Goal: Task Accomplishment & Management: Manage account settings

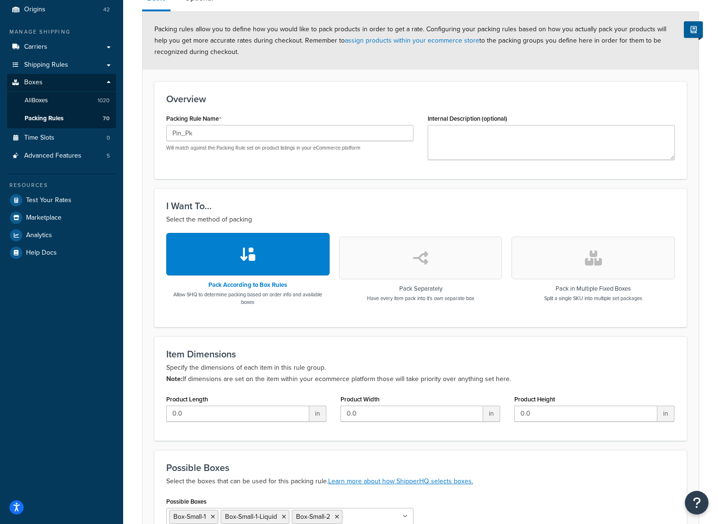
scroll to position [490, 0]
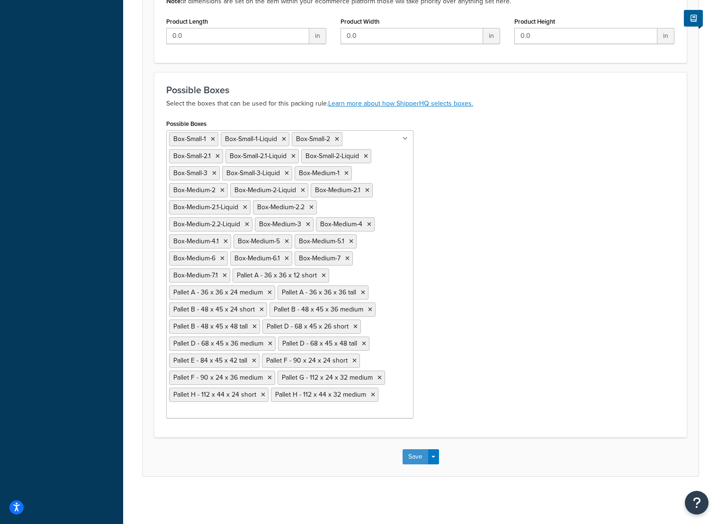
drag, startPoint x: 419, startPoint y: 453, endPoint x: 419, endPoint y: 448, distance: 5.2
click at [419, 453] on button "Save" at bounding box center [416, 457] width 26 height 15
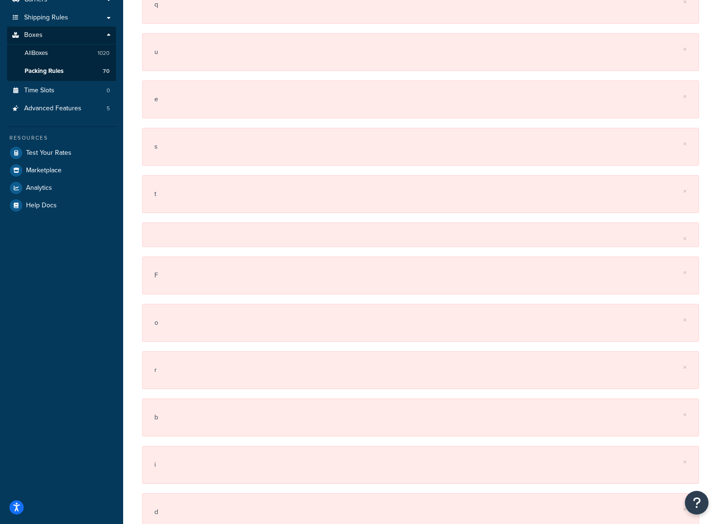
scroll to position [0, 0]
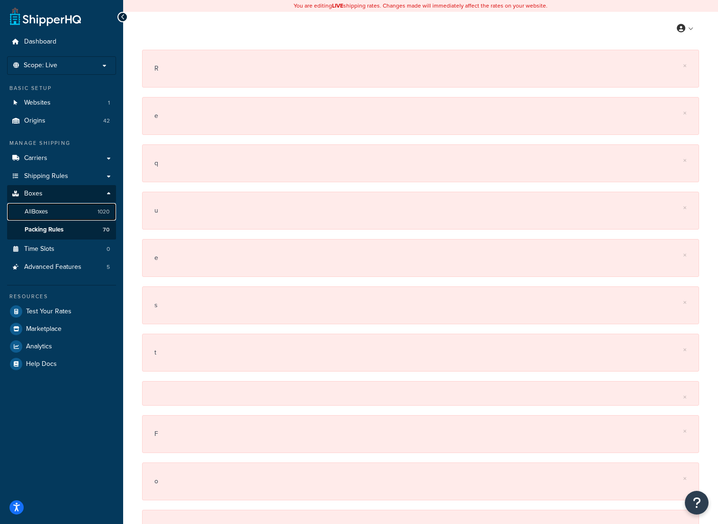
click at [37, 207] on link "All Boxes 1020" at bounding box center [61, 212] width 109 height 18
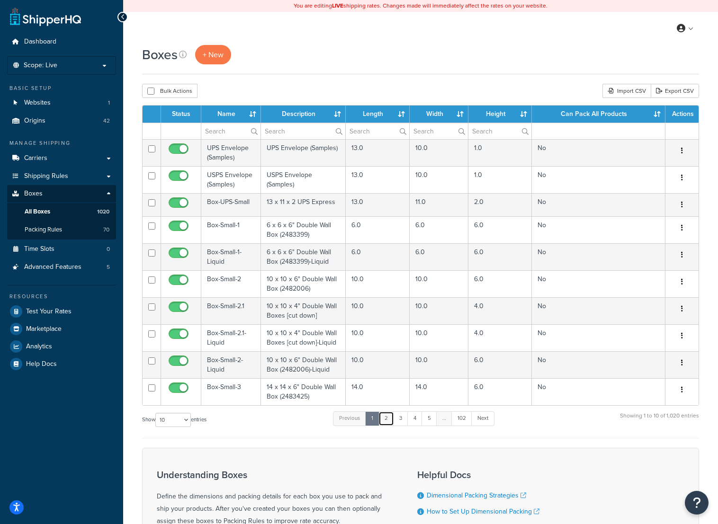
click at [386, 417] on link "2" at bounding box center [387, 419] width 16 height 14
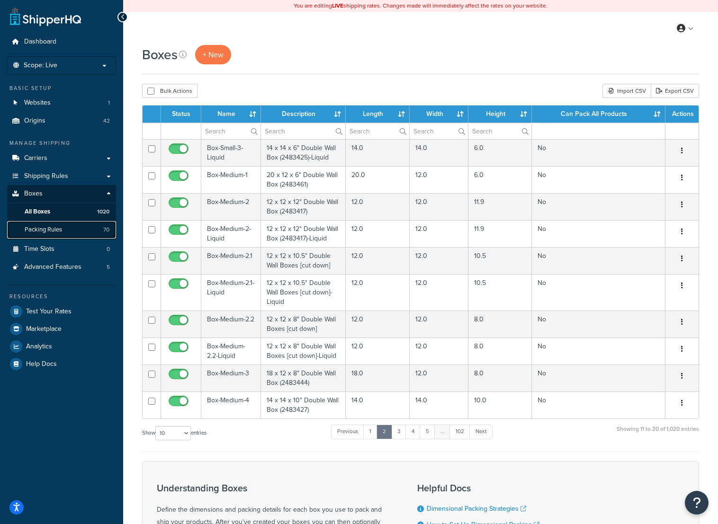
click at [42, 228] on span "Packing Rules" at bounding box center [43, 230] width 37 height 8
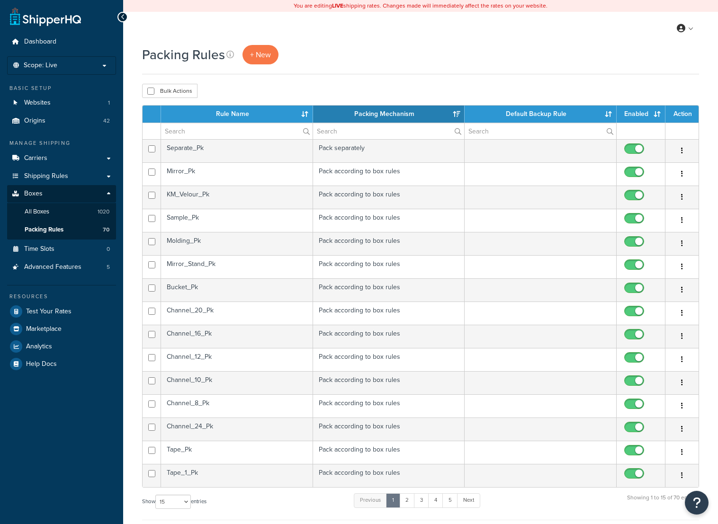
select select "15"
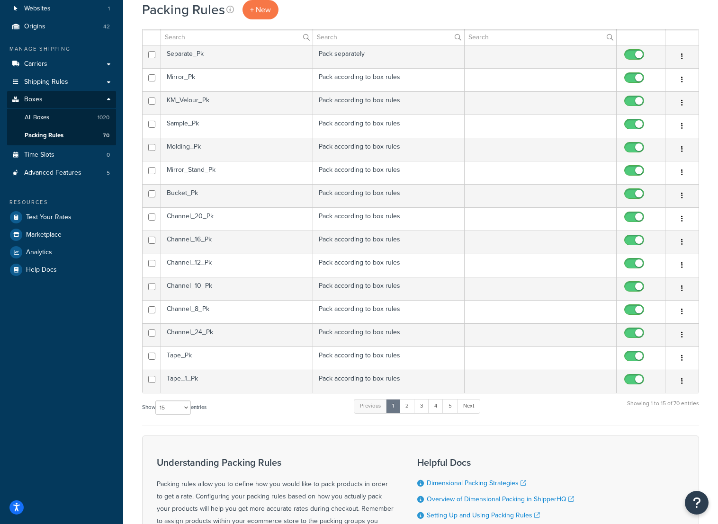
scroll to position [95, 0]
click at [406, 404] on link "2" at bounding box center [407, 406] width 16 height 14
click at [211, 356] on td "Malleable_Pk" at bounding box center [237, 357] width 152 height 23
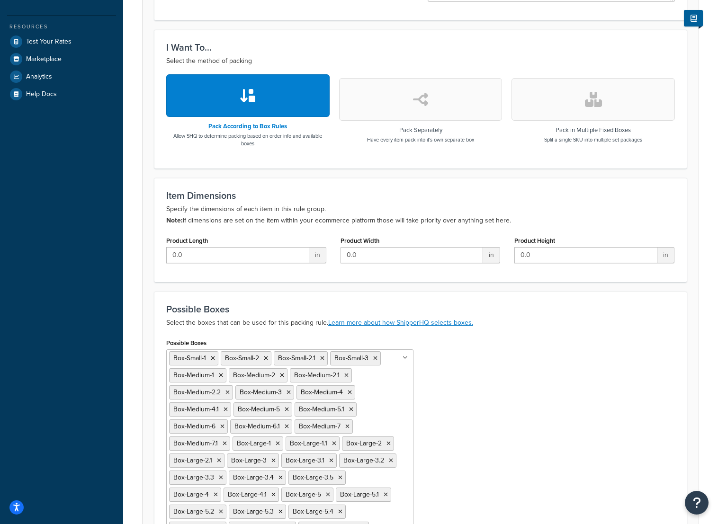
scroll to position [253, 0]
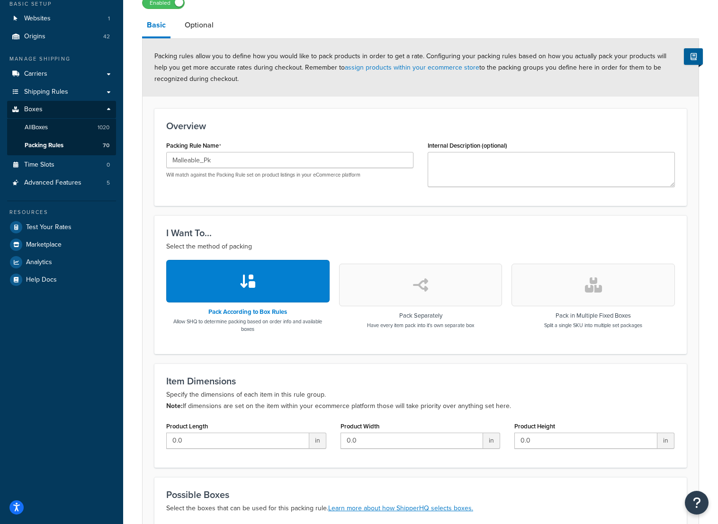
scroll to position [17, 0]
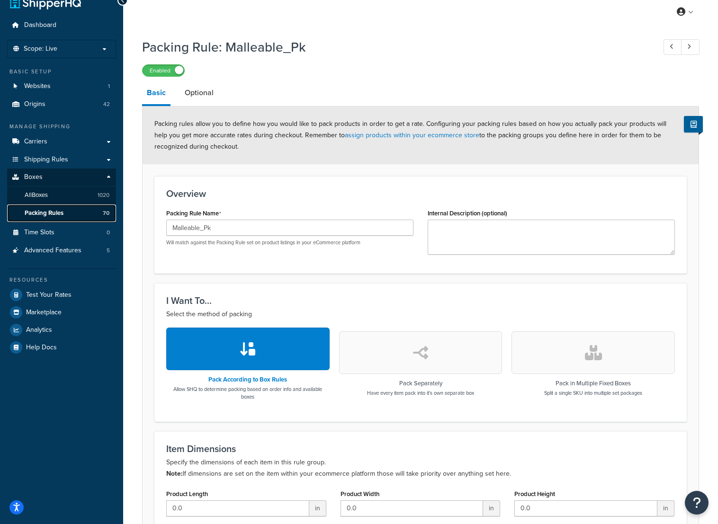
click at [64, 209] on link "Packing Rules 70" at bounding box center [61, 214] width 109 height 18
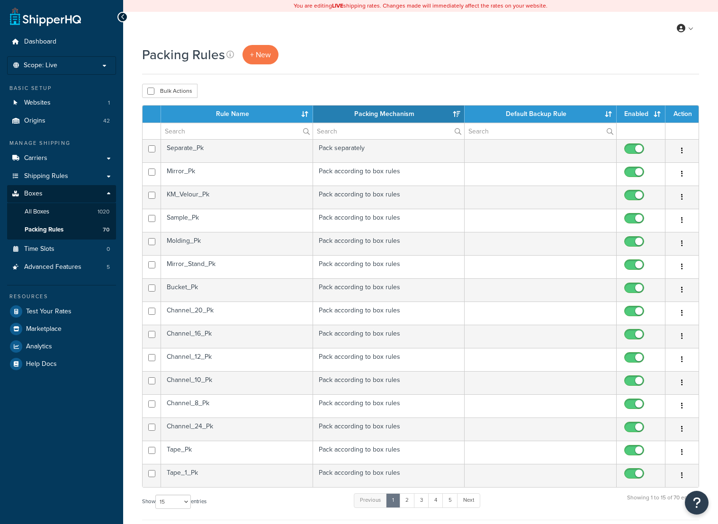
select select "15"
click at [412, 497] on link "2" at bounding box center [407, 501] width 16 height 14
click at [426, 501] on link "3" at bounding box center [419, 501] width 15 height 14
click at [437, 500] on link "4" at bounding box center [433, 501] width 15 height 14
click at [448, 500] on link "5" at bounding box center [448, 501] width 16 height 14
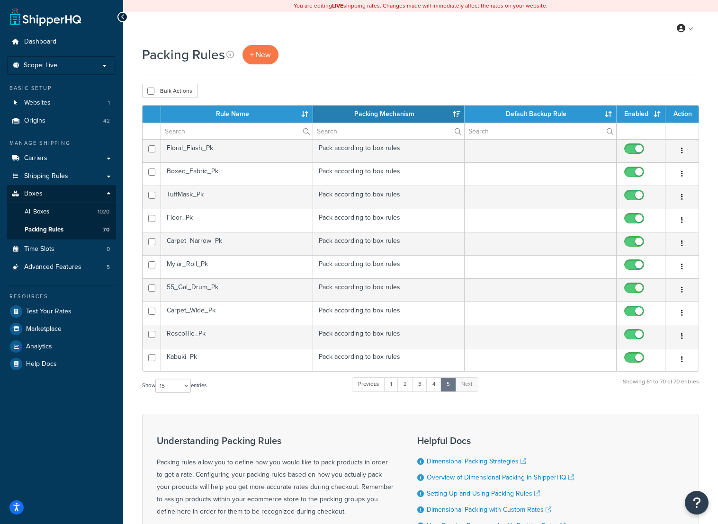
click at [190, 218] on td "Floor_Pk" at bounding box center [237, 220] width 152 height 23
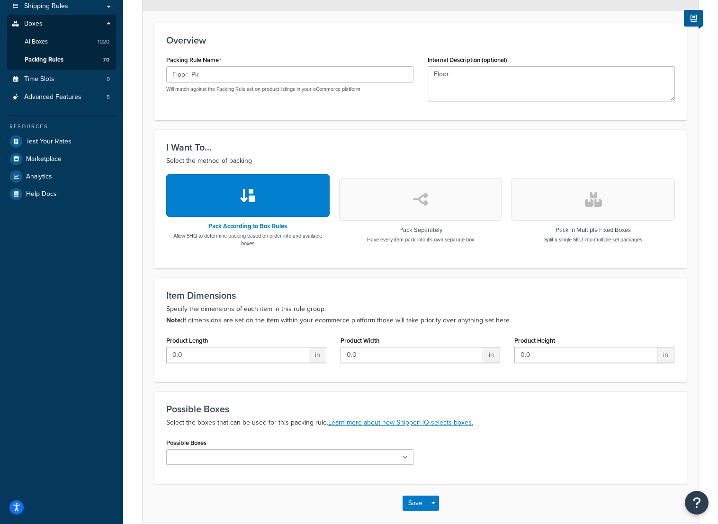
scroll to position [217, 0]
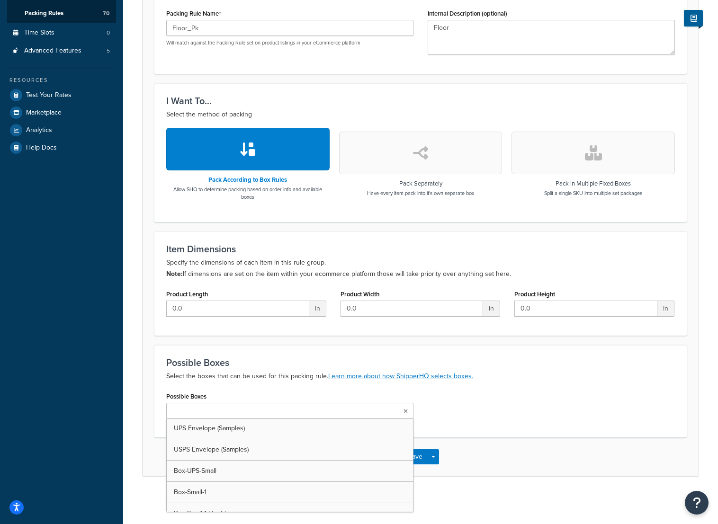
click at [207, 407] on input "Possible Boxes" at bounding box center [211, 411] width 84 height 10
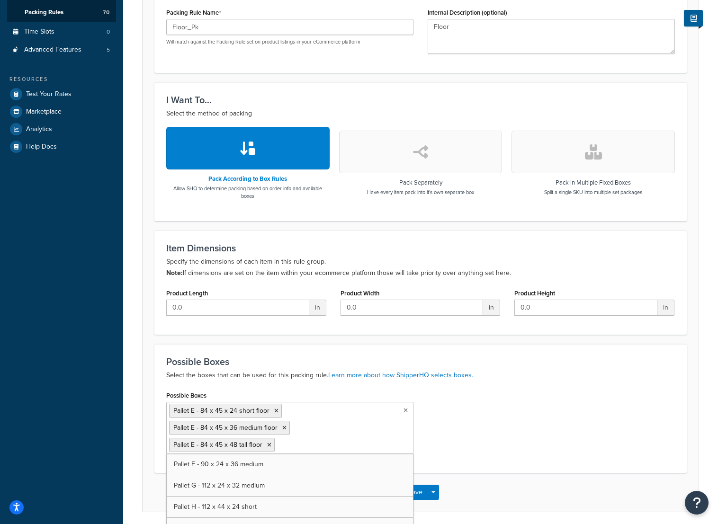
scroll to position [5022, 0]
click at [459, 424] on div "Possible Boxes Pallet E - 84 x 45 x 24 short floor Pallet E - 84 x 45 x 36 medi…" at bounding box center [420, 425] width 523 height 72
click at [418, 487] on button "Save" at bounding box center [416, 492] width 26 height 15
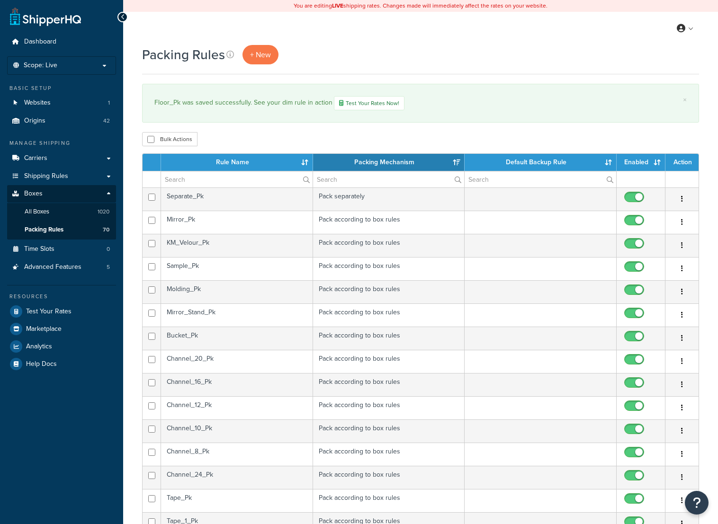
select select "15"
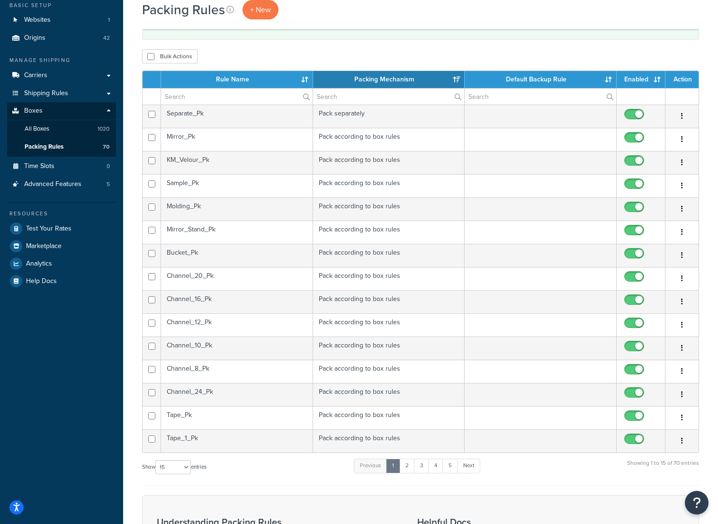
scroll to position [47, 0]
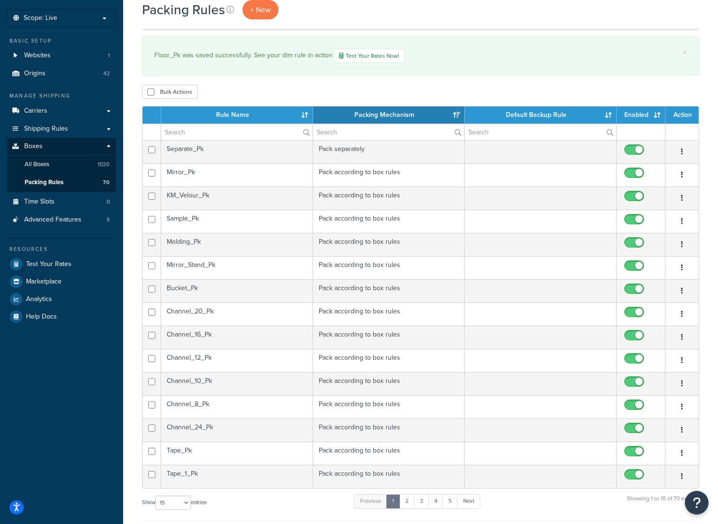
click at [451, 60] on div "Floor_Pk was saved successfully. See your dim rule in action Test Your Rates No…" at bounding box center [420, 56] width 532 height 14
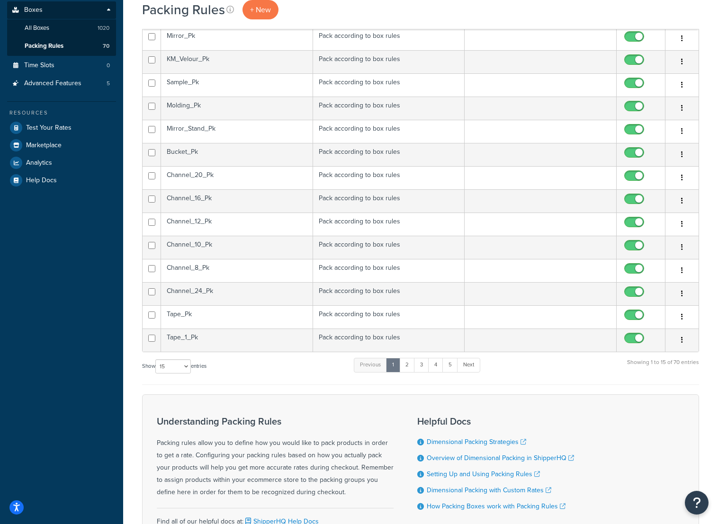
scroll to position [189, 0]
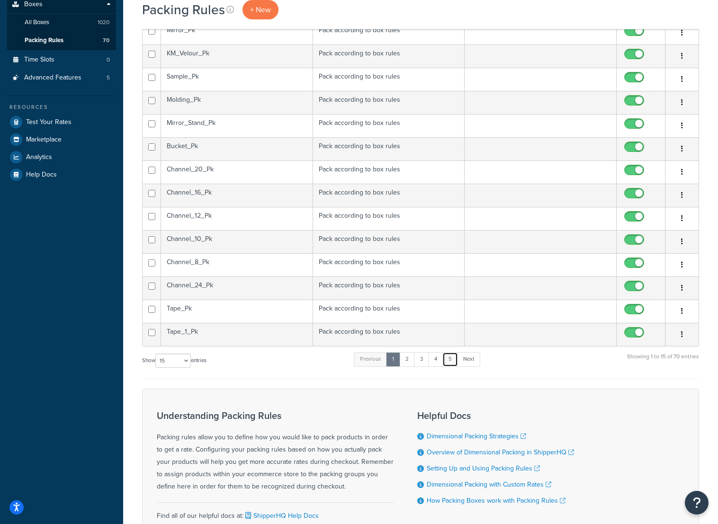
click at [452, 361] on link "5" at bounding box center [450, 359] width 16 height 14
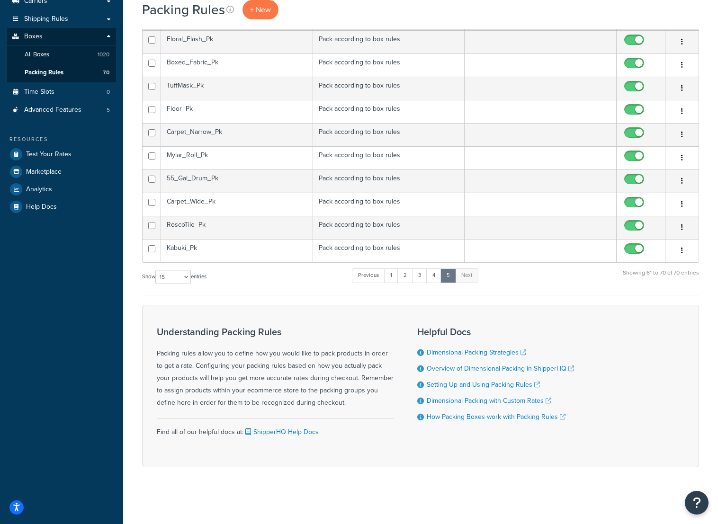
scroll to position [158, 0]
click at [257, 114] on td "Floor_Pk" at bounding box center [237, 111] width 152 height 23
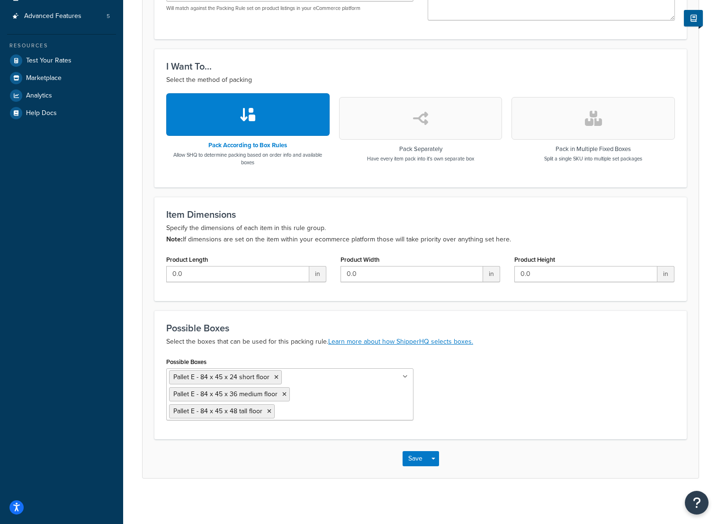
scroll to position [252, 0]
click at [296, 379] on ul "Pallet E - 84 x 45 x 24 short floor Pallet E - 84 x 45 x 36 medium floor Pallet…" at bounding box center [289, 394] width 247 height 52
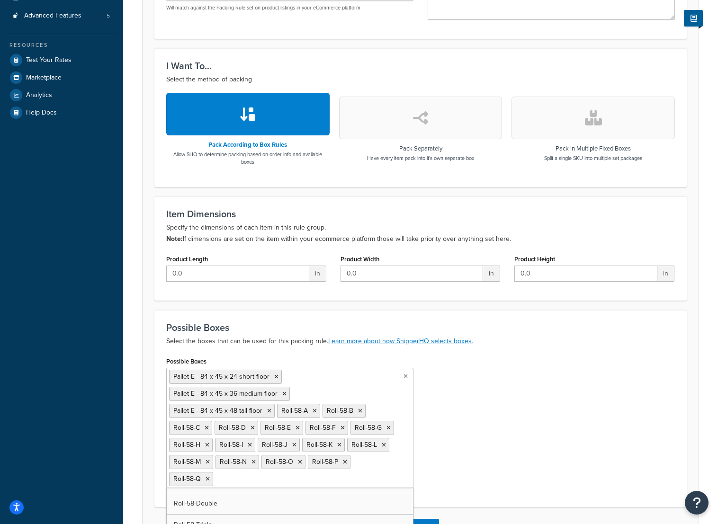
scroll to position [9630, 0]
click at [272, 477] on icon at bounding box center [270, 480] width 4 height 6
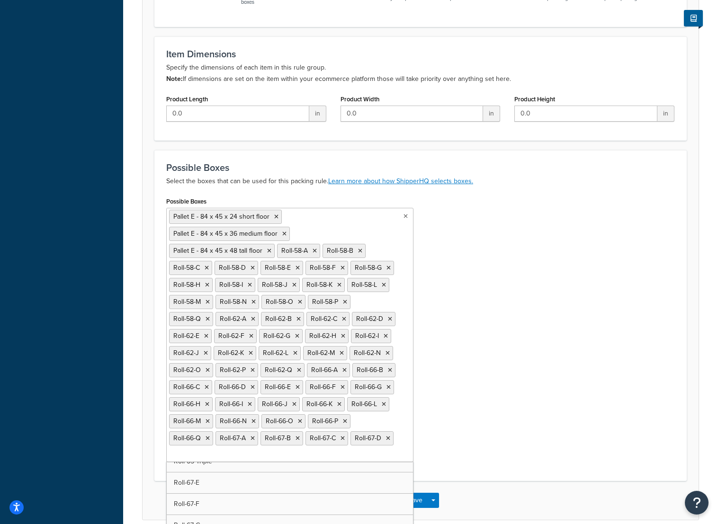
scroll to position [442, 0]
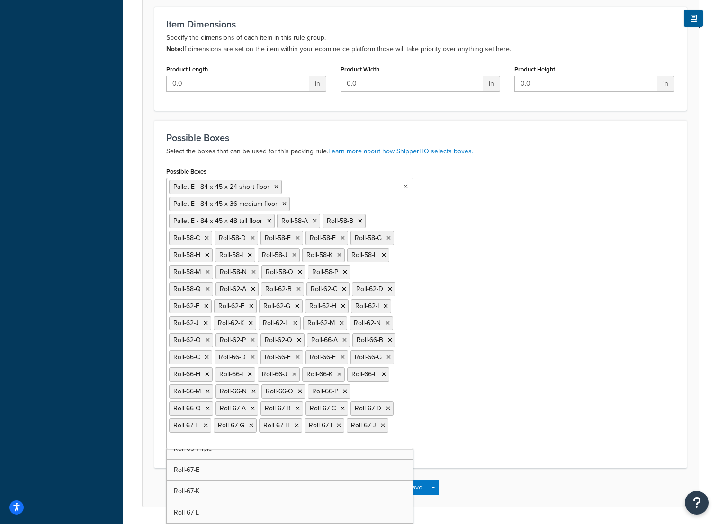
click at [255, 406] on icon at bounding box center [253, 409] width 4 height 6
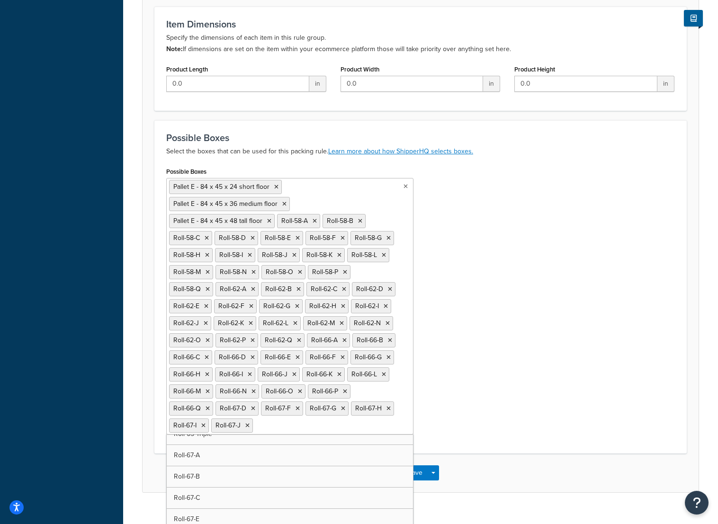
click at [255, 406] on icon at bounding box center [253, 409] width 4 height 6
click at [254, 406] on icon at bounding box center [252, 409] width 4 height 6
click at [255, 406] on icon at bounding box center [253, 409] width 4 height 6
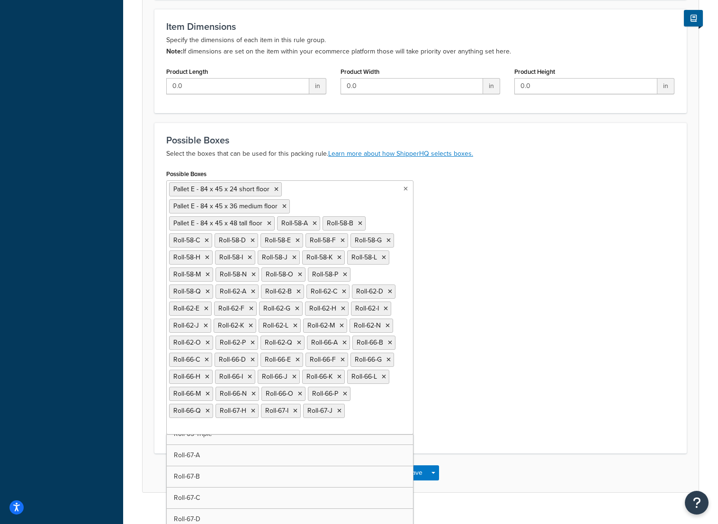
click at [255, 408] on icon at bounding box center [253, 411] width 4 height 6
click at [252, 408] on icon at bounding box center [250, 411] width 4 height 6
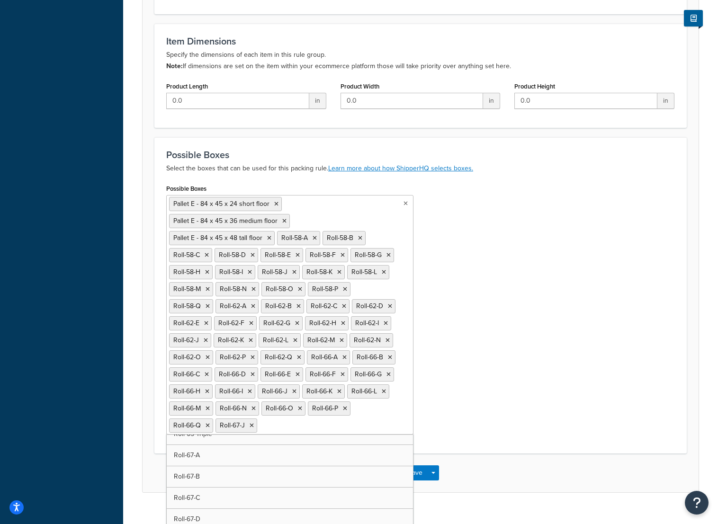
click at [254, 423] on icon at bounding box center [252, 426] width 4 height 6
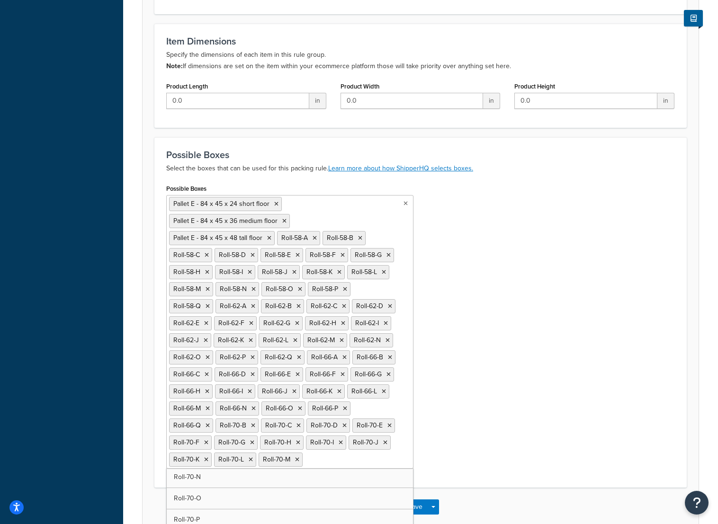
scroll to position [13277, 0]
click at [297, 474] on icon at bounding box center [295, 477] width 4 height 6
click at [253, 474] on icon at bounding box center [251, 477] width 4 height 6
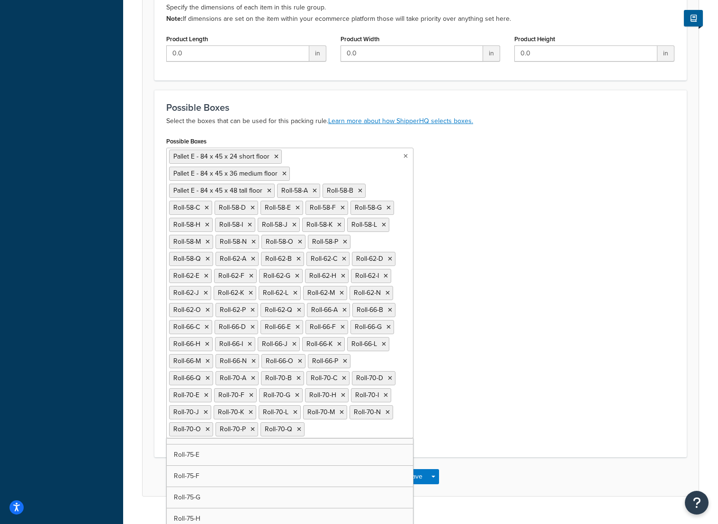
scroll to position [14746, 0]
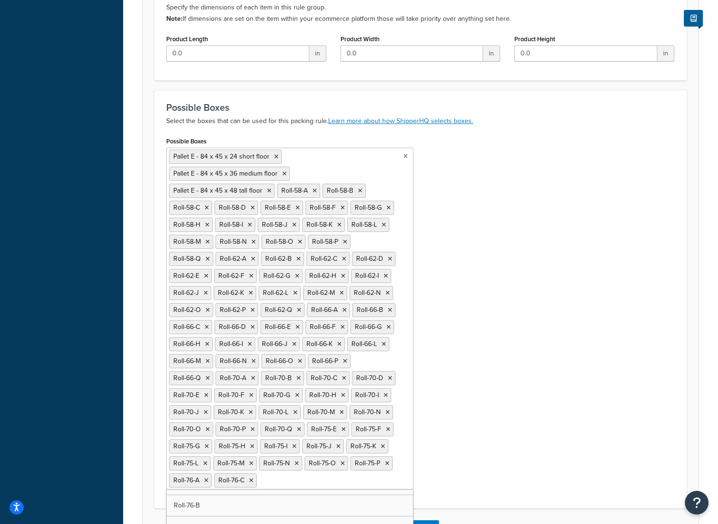
click at [253, 478] on icon at bounding box center [251, 481] width 4 height 6
click at [212, 474] on li "Roll-76-A" at bounding box center [190, 481] width 43 height 14
click at [208, 478] on icon at bounding box center [206, 481] width 4 height 6
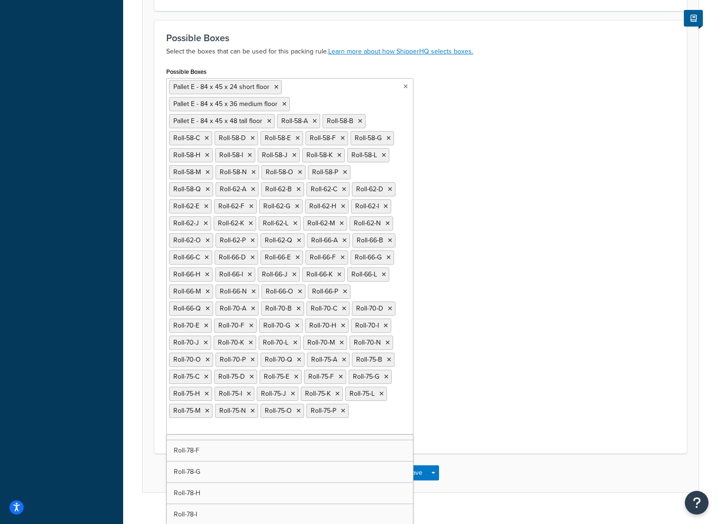
scroll to position [15409, 0]
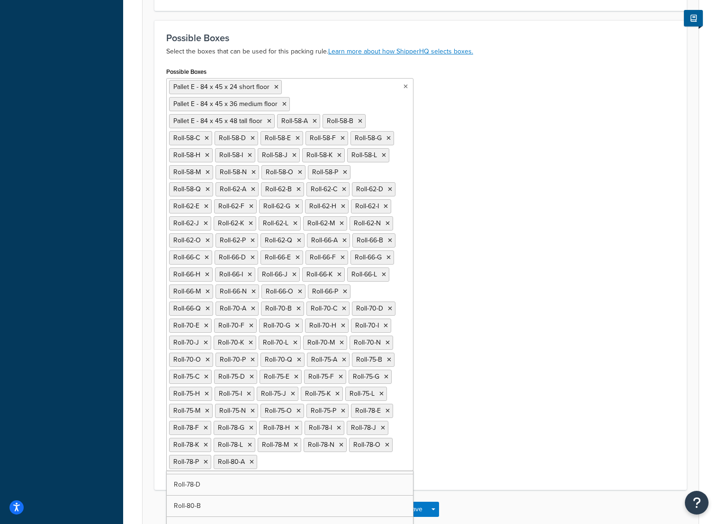
click at [254, 460] on icon at bounding box center [252, 463] width 4 height 6
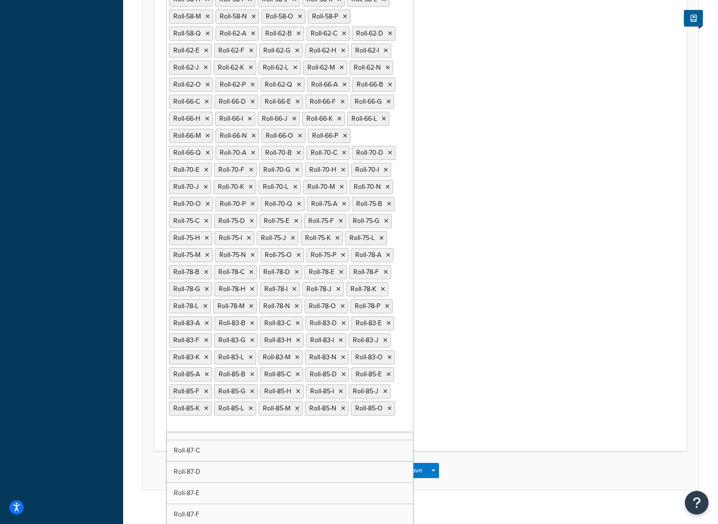
scroll to position [305, 0]
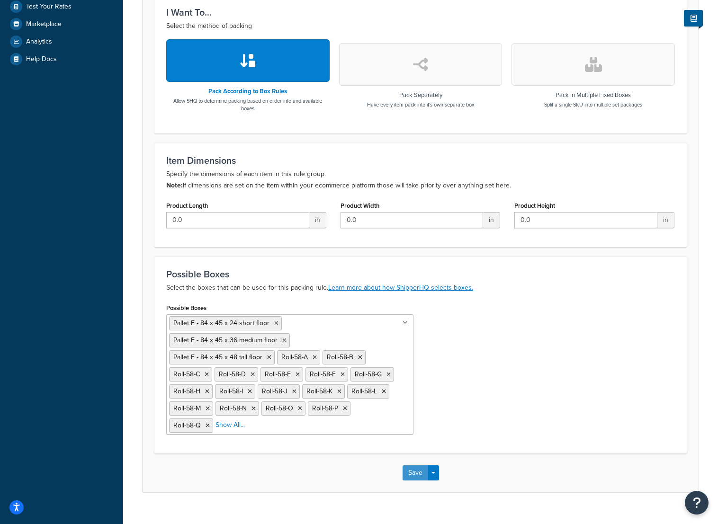
click at [414, 466] on button "Save" at bounding box center [416, 473] width 26 height 15
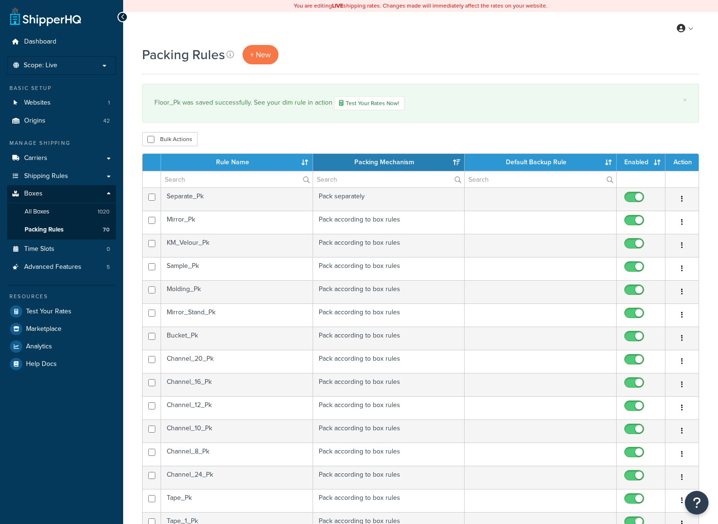
select select "15"
click at [72, 431] on div "Dashboard Scope: Live Development Integration Test Basic Setup Websites 1 Origi…" at bounding box center [61, 399] width 123 height 798
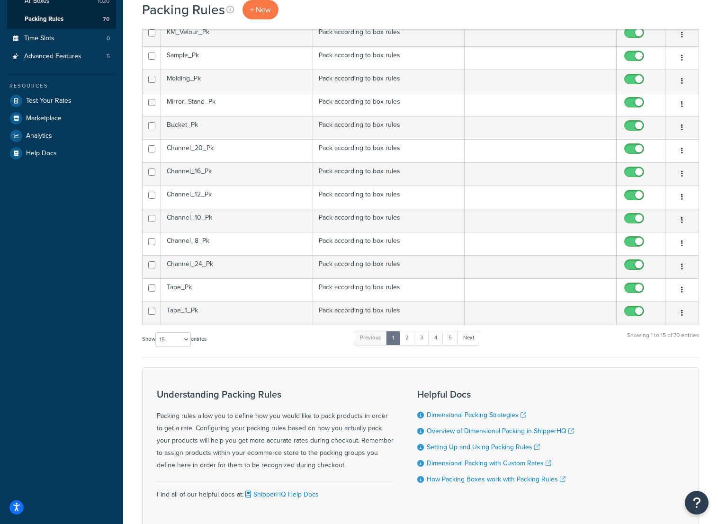
scroll to position [274, 0]
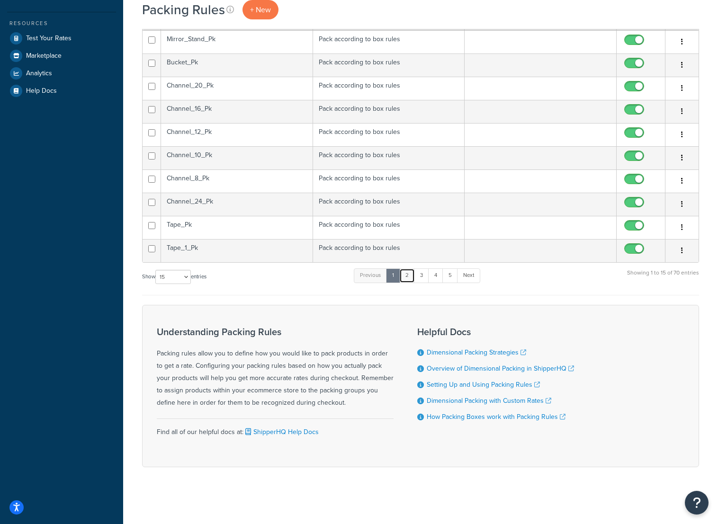
click at [408, 271] on link "2" at bounding box center [407, 276] width 16 height 14
click at [450, 274] on link "5" at bounding box center [448, 276] width 16 height 14
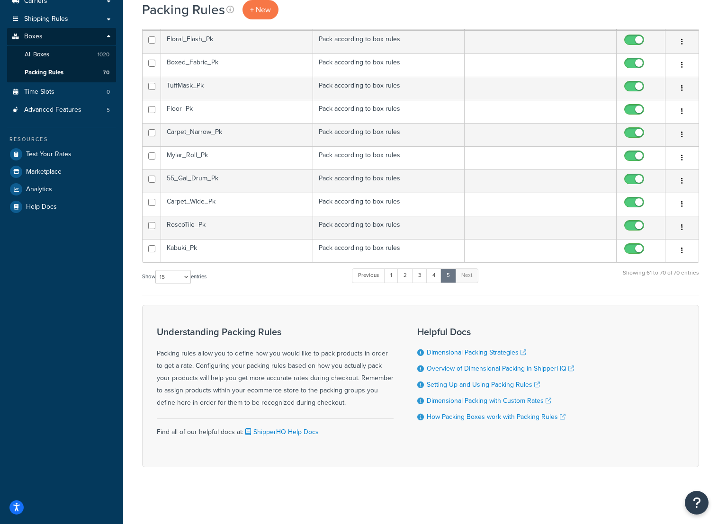
click at [239, 112] on td "Floor_Pk" at bounding box center [237, 111] width 152 height 23
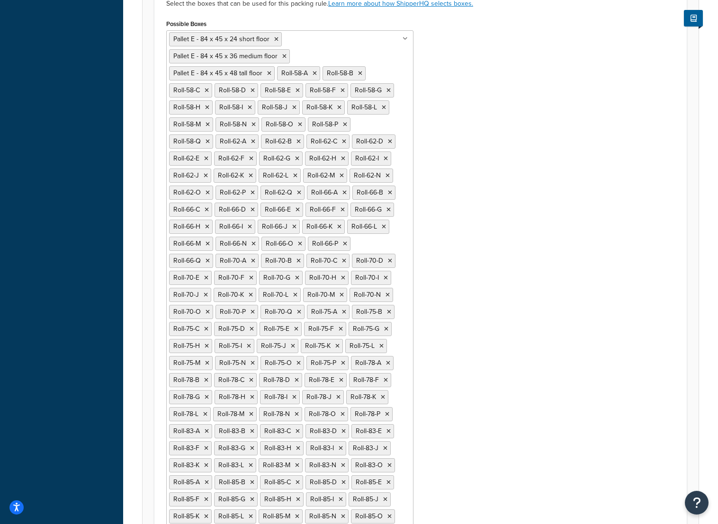
scroll to position [697, 0]
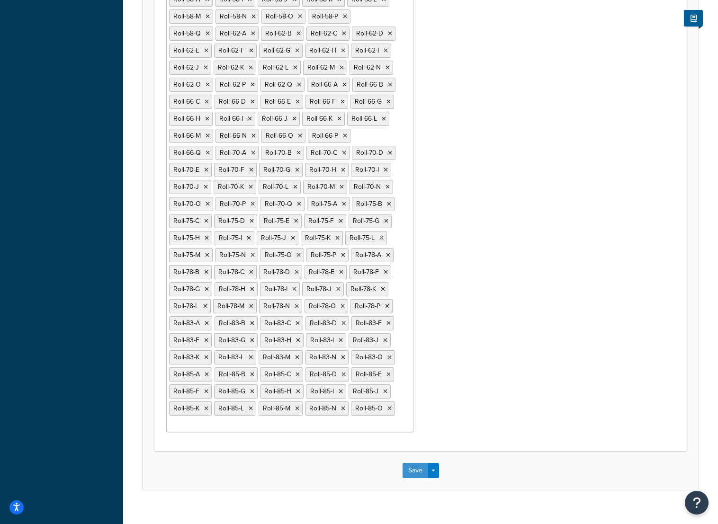
click at [418, 463] on button "Save" at bounding box center [416, 470] width 26 height 15
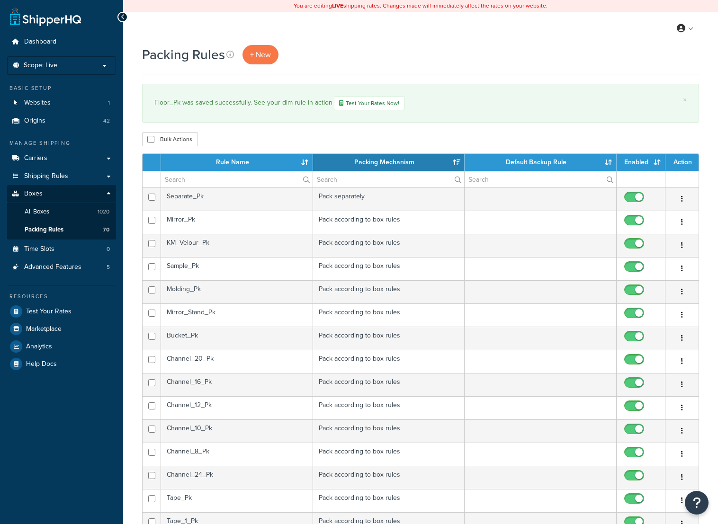
select select "15"
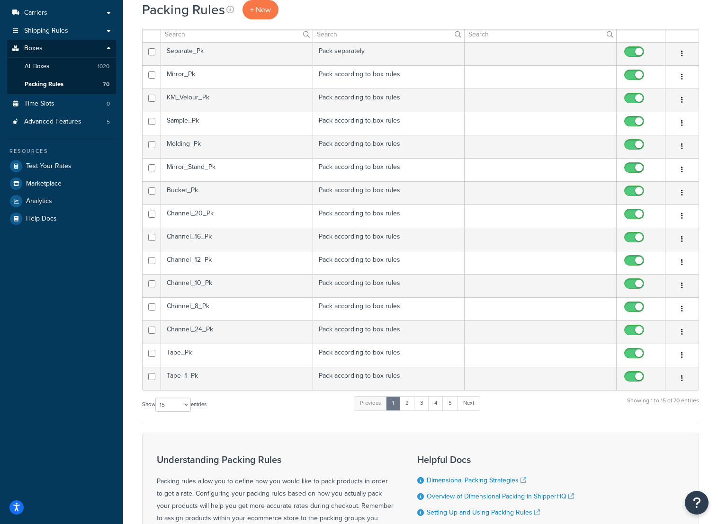
scroll to position [274, 0]
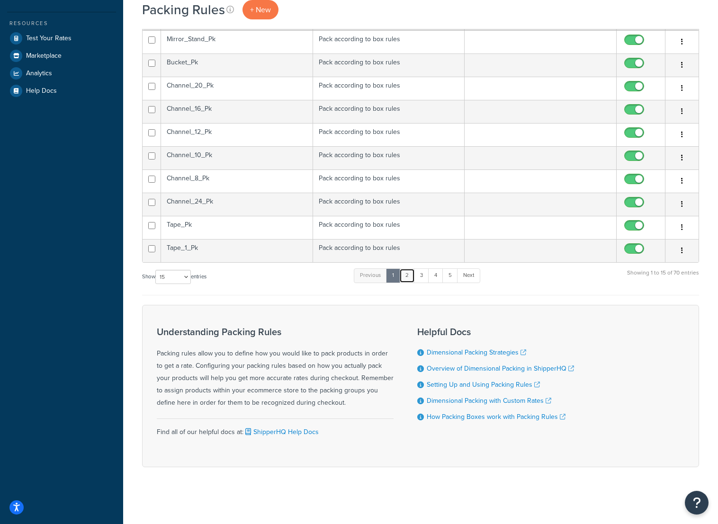
click at [412, 277] on link "2" at bounding box center [407, 276] width 16 height 14
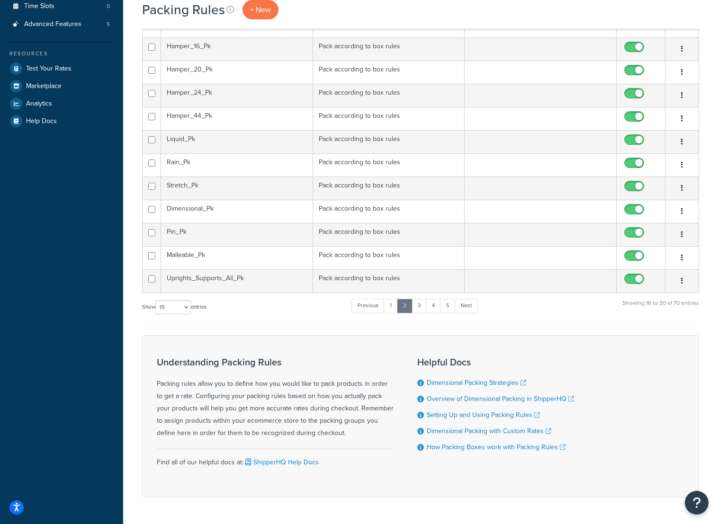
scroll to position [226, 0]
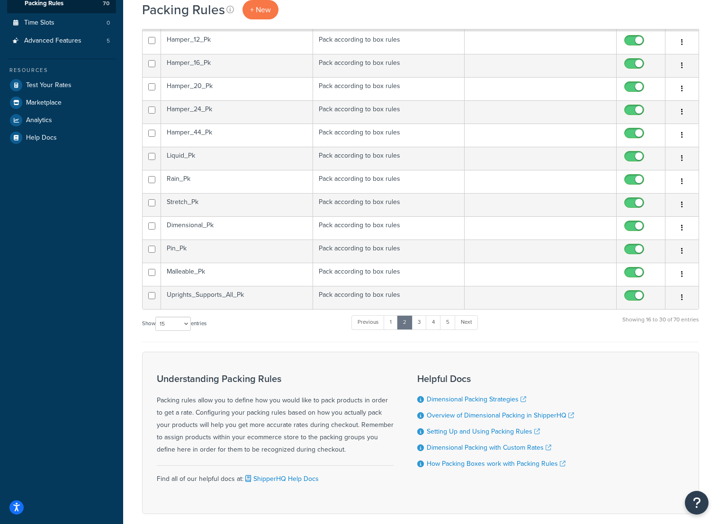
click at [256, 115] on td "Hamper_24_Pk" at bounding box center [237, 111] width 152 height 23
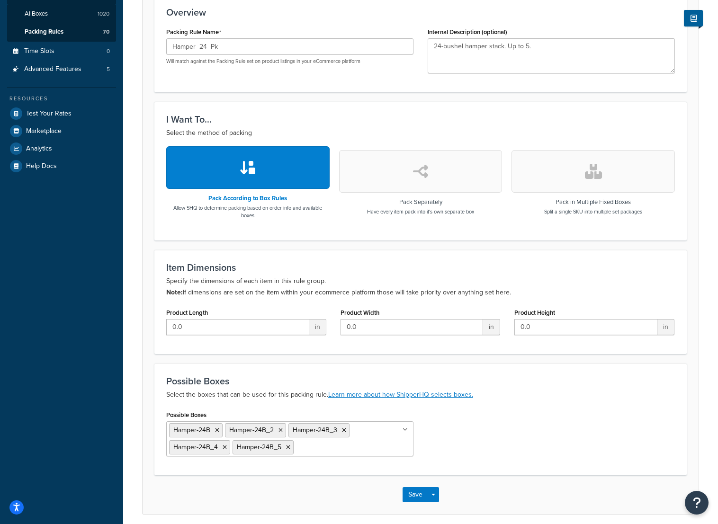
scroll to position [237, 0]
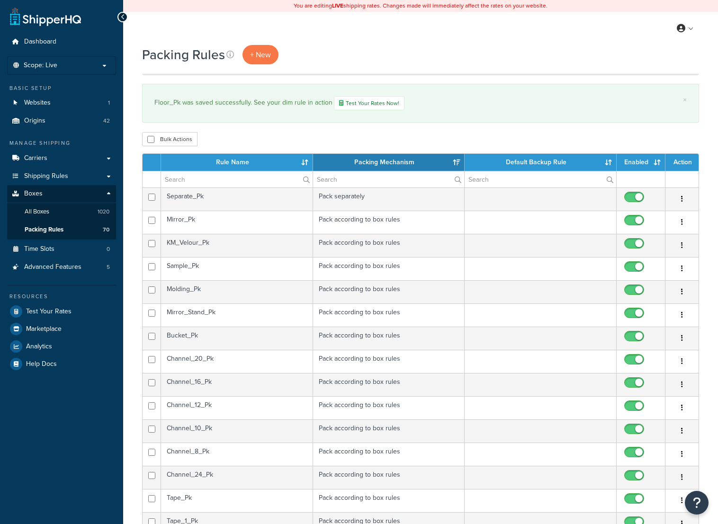
select select "15"
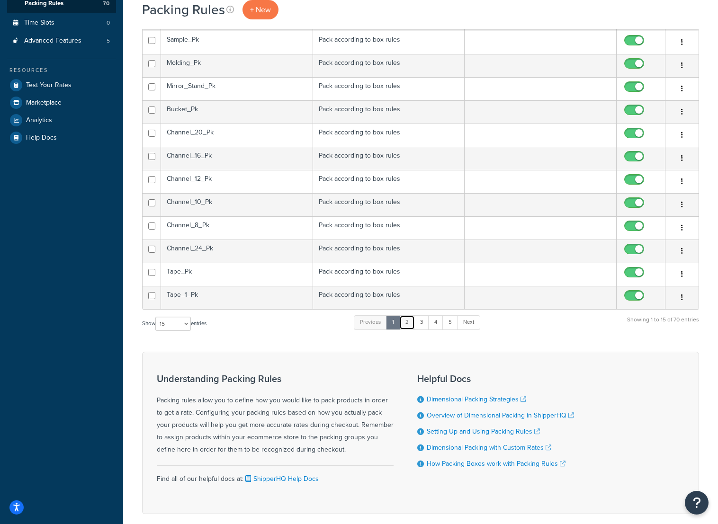
click at [412, 318] on link "2" at bounding box center [407, 323] width 16 height 14
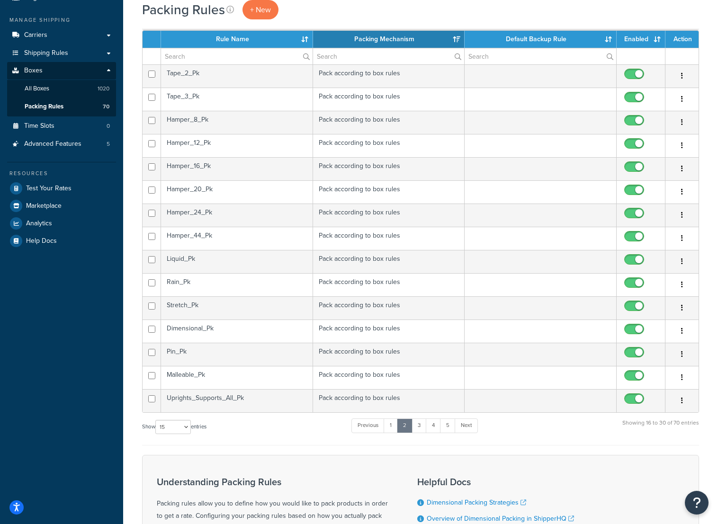
scroll to position [37, 0]
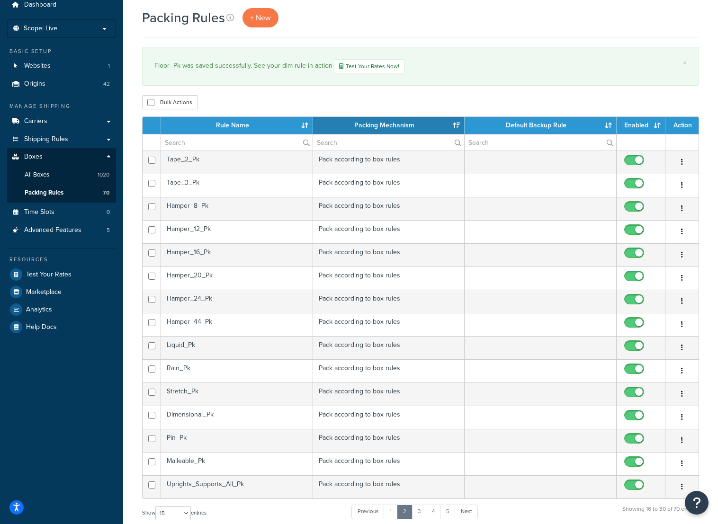
click at [262, 327] on td "Hamper_44_Pk" at bounding box center [237, 324] width 152 height 23
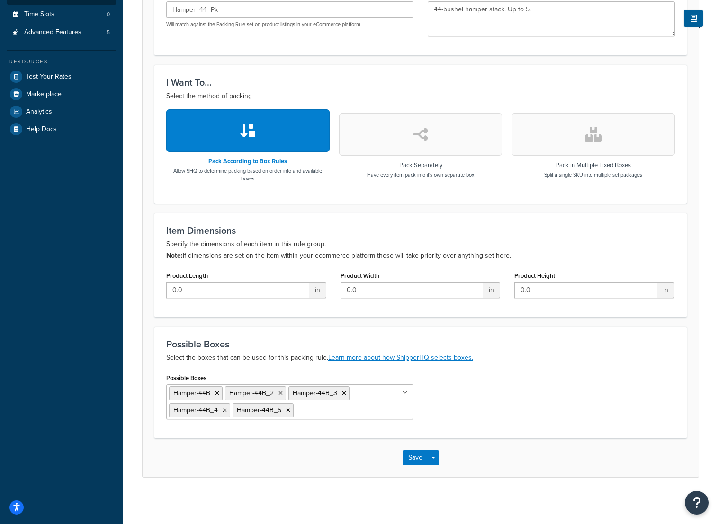
scroll to position [237, 0]
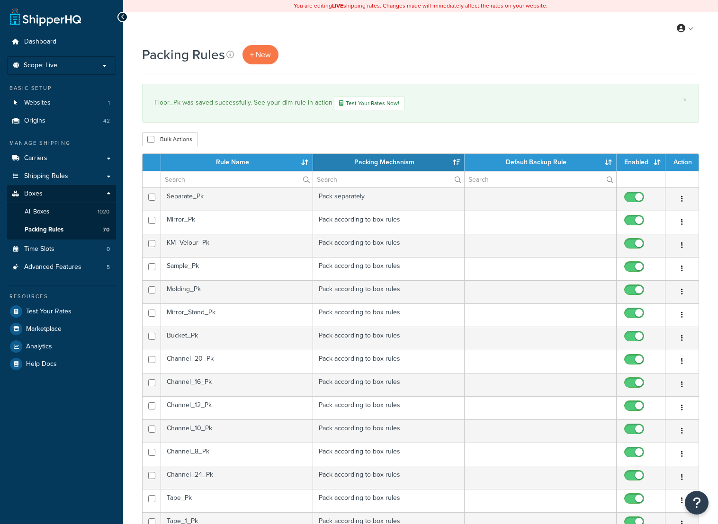
select select "15"
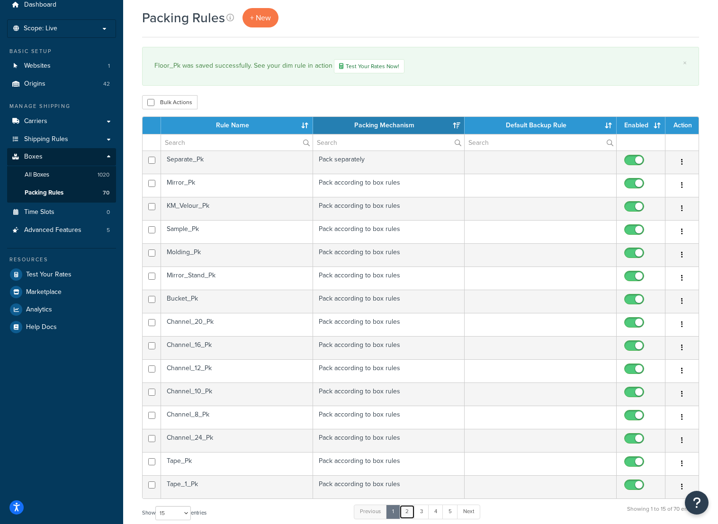
click at [408, 511] on link "2" at bounding box center [407, 512] width 16 height 14
click at [422, 513] on link "3" at bounding box center [419, 512] width 15 height 14
click at [438, 513] on link "4" at bounding box center [433, 512] width 15 height 14
click at [450, 511] on link "5" at bounding box center [448, 512] width 16 height 14
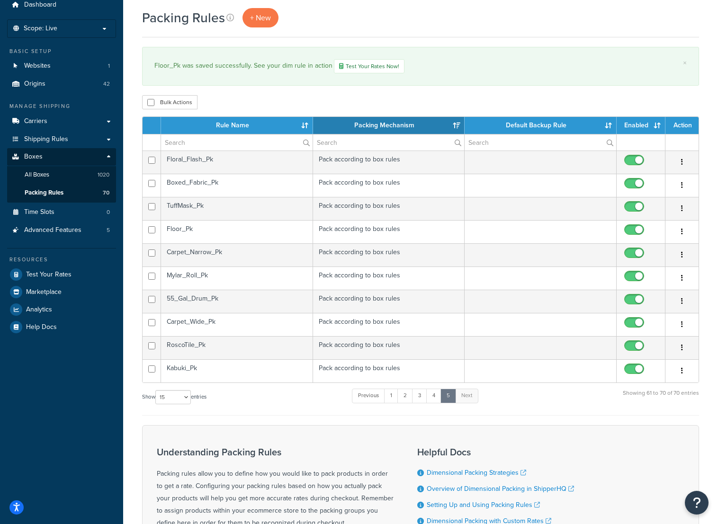
click at [250, 250] on td "Carpet_Narrow_Pk" at bounding box center [237, 254] width 152 height 23
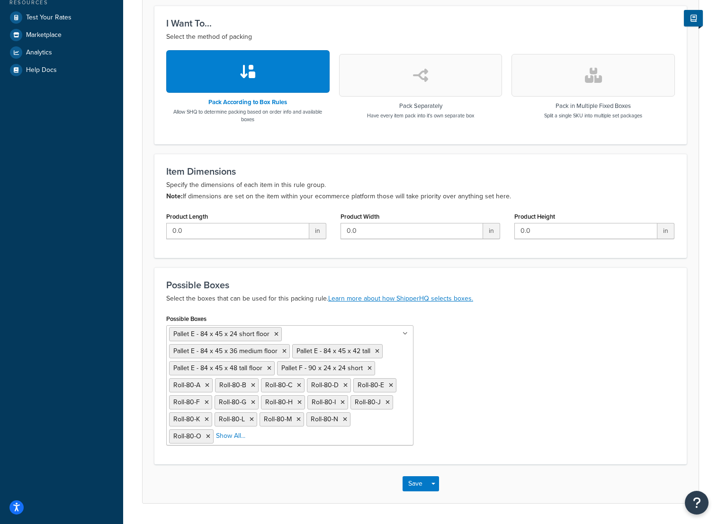
scroll to position [322, 0]
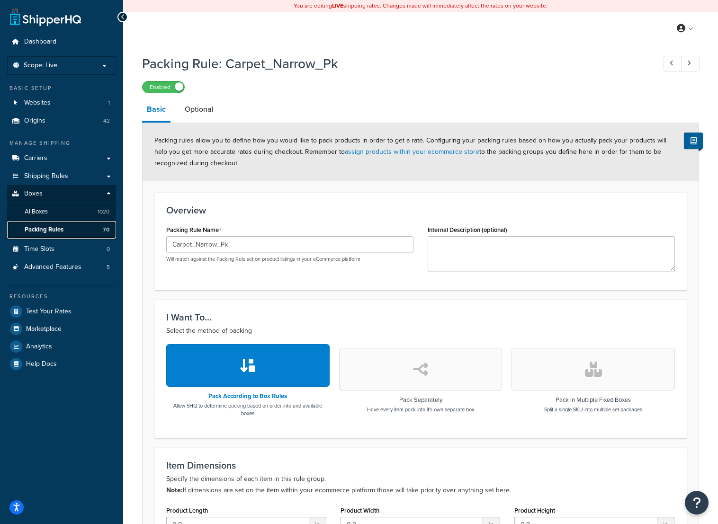
click at [71, 233] on link "Packing Rules 70" at bounding box center [61, 230] width 109 height 18
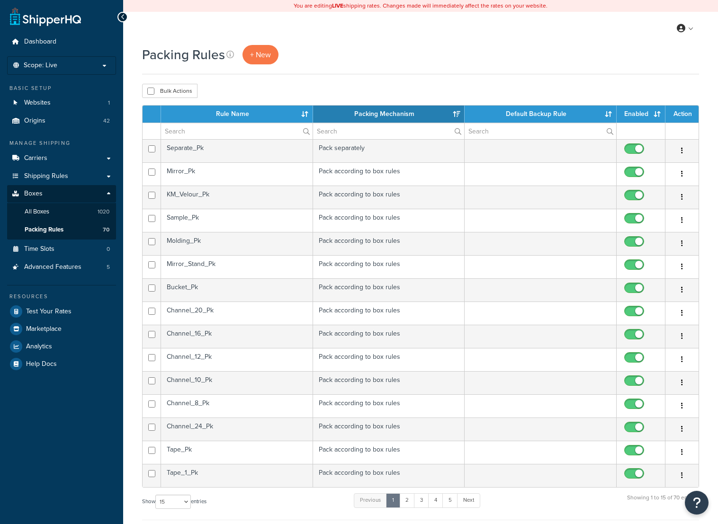
select select "15"
click at [453, 502] on link "5" at bounding box center [450, 501] width 16 height 14
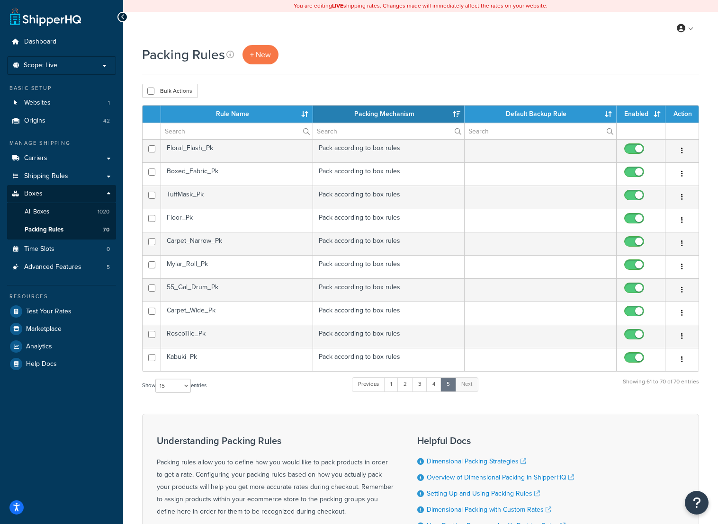
click at [208, 315] on td "Carpet_Wide_Pk" at bounding box center [237, 313] width 152 height 23
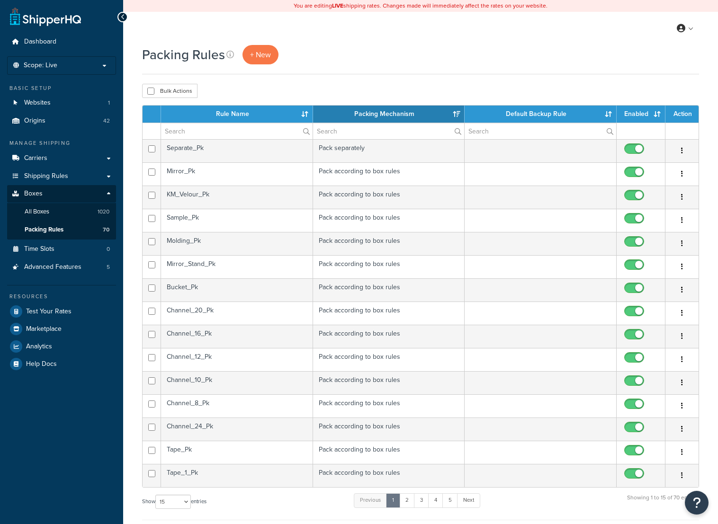
select select "15"
click at [183, 129] on input "text" at bounding box center [237, 131] width 152 height 16
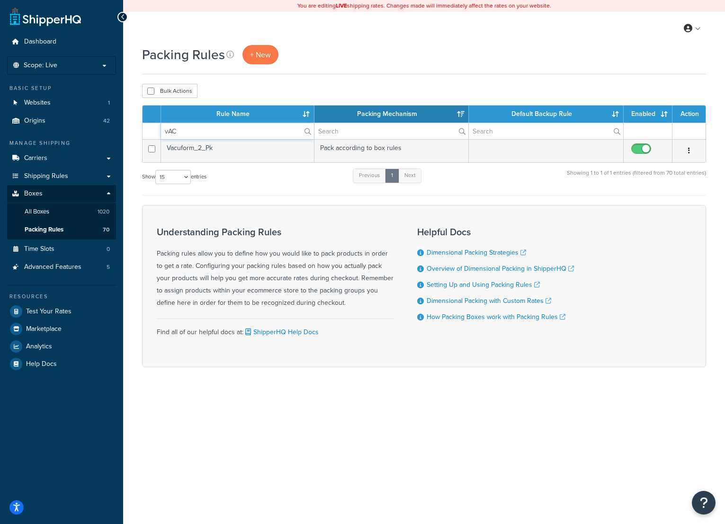
type input "vAC"
click at [189, 147] on td "Vacuform_2_Pk" at bounding box center [237, 150] width 153 height 23
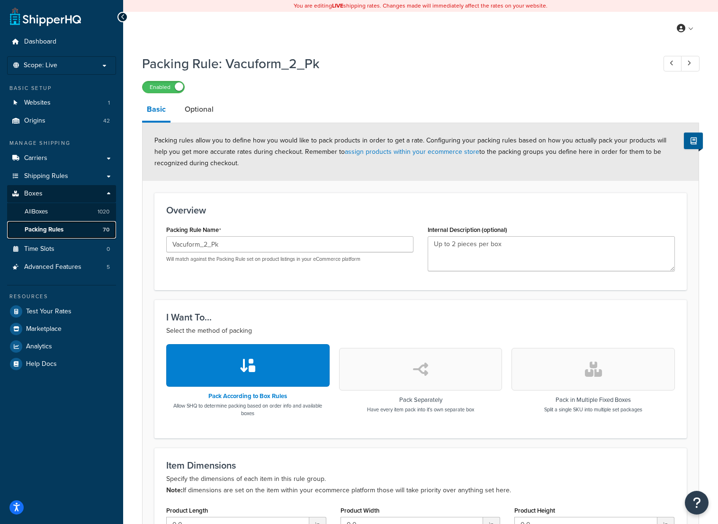
click at [59, 232] on span "Packing Rules" at bounding box center [44, 230] width 39 height 8
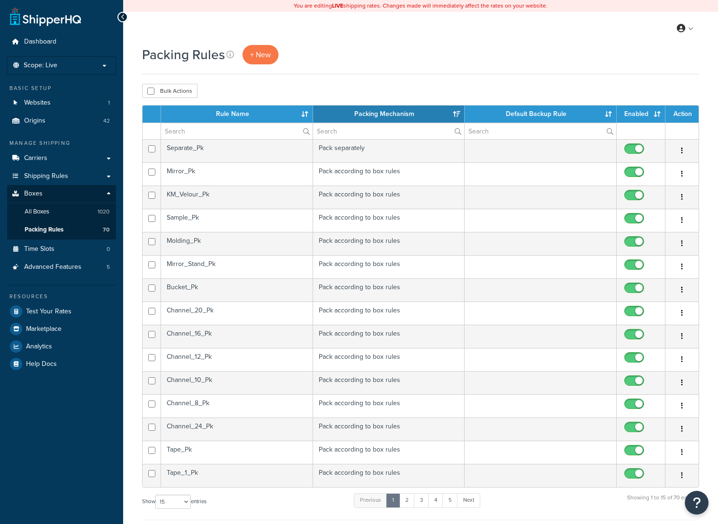
select select "15"
click at [223, 123] on th "Rule Name" at bounding box center [237, 114] width 152 height 17
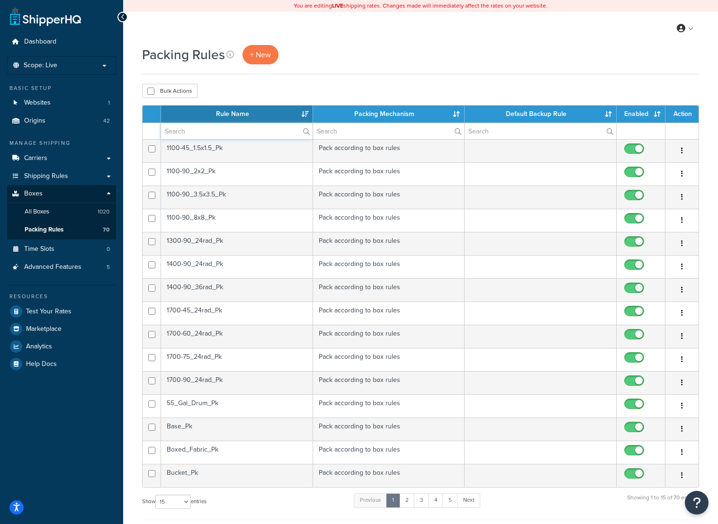
click at [214, 127] on input "text" at bounding box center [237, 131] width 152 height 16
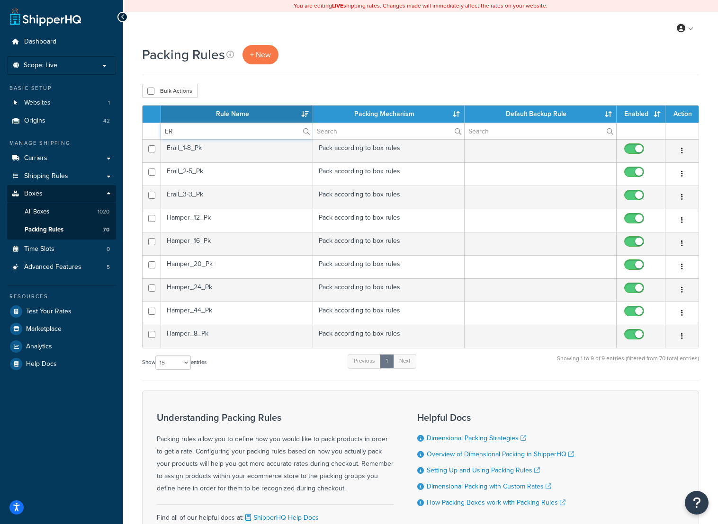
type input "ER"
click at [194, 151] on td "Erail_1-8_Pk" at bounding box center [237, 150] width 152 height 23
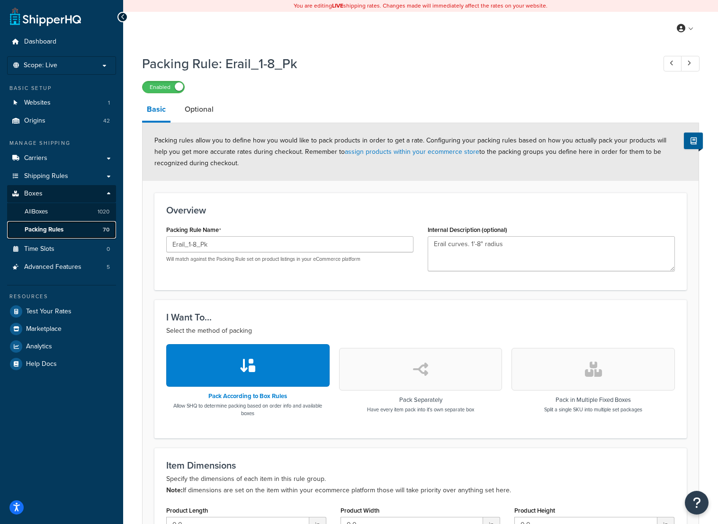
click at [71, 232] on link "Packing Rules 70" at bounding box center [61, 230] width 109 height 18
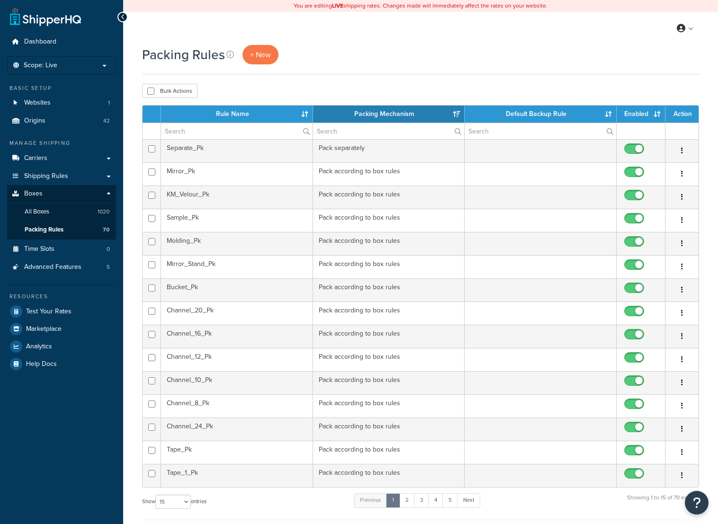
select select "15"
click at [209, 132] on input "text" at bounding box center [237, 131] width 152 height 16
type input "er"
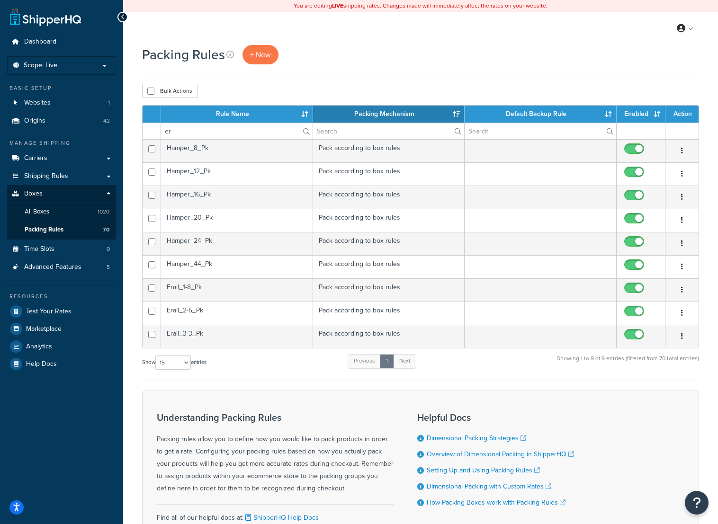
click at [241, 318] on td "Erail_2-5_Pk" at bounding box center [237, 313] width 152 height 23
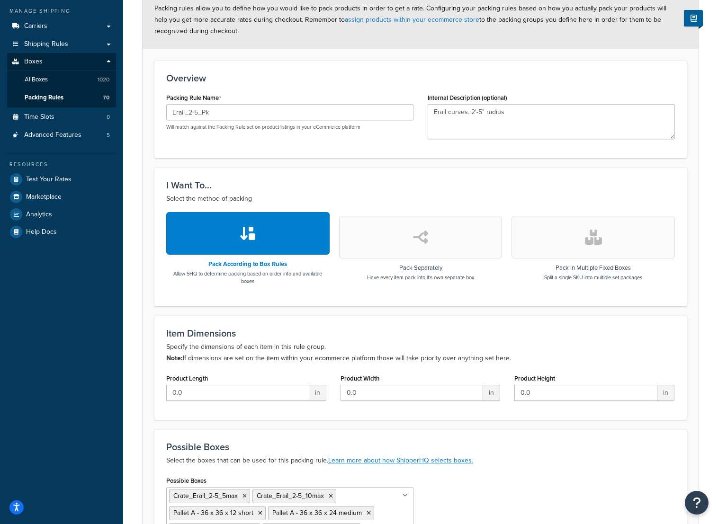
scroll to position [96, 0]
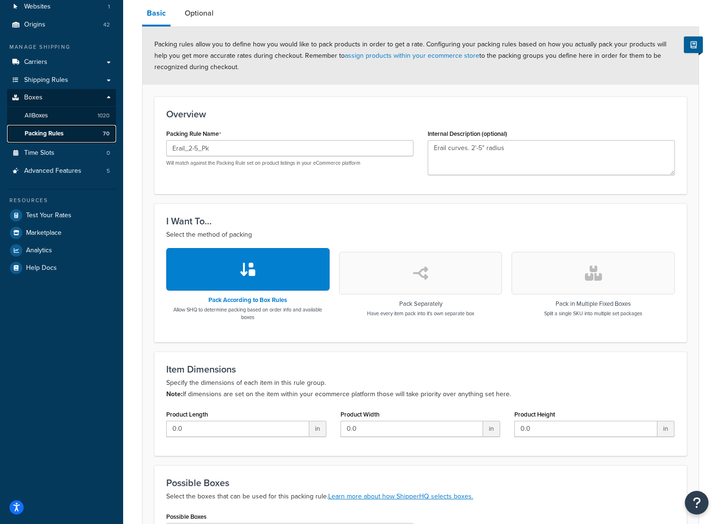
click at [54, 135] on span "Packing Rules" at bounding box center [44, 134] width 39 height 8
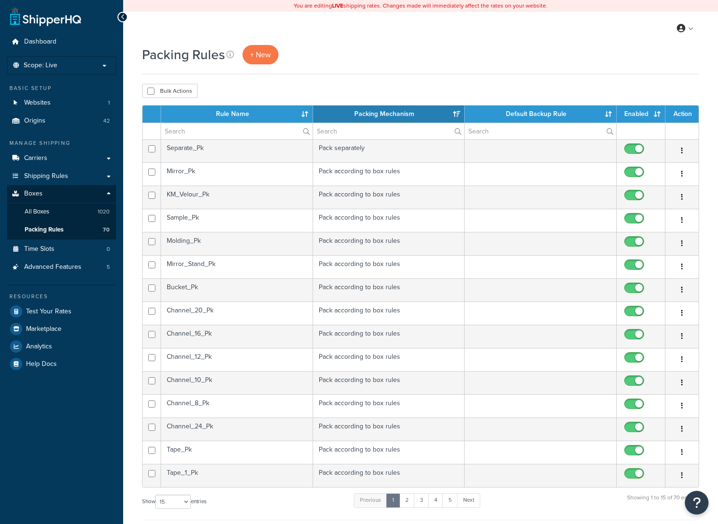
select select "15"
click at [210, 134] on input "text" at bounding box center [237, 131] width 152 height 16
type input "er"
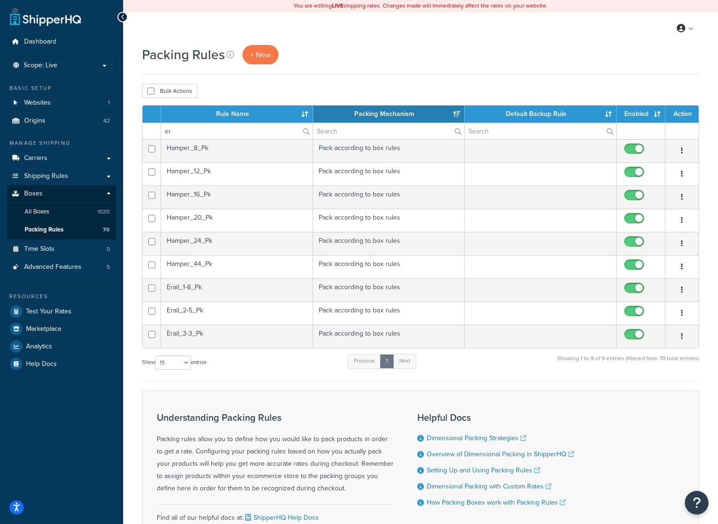
click at [207, 334] on td "Erail_3-3_Pk" at bounding box center [237, 336] width 152 height 23
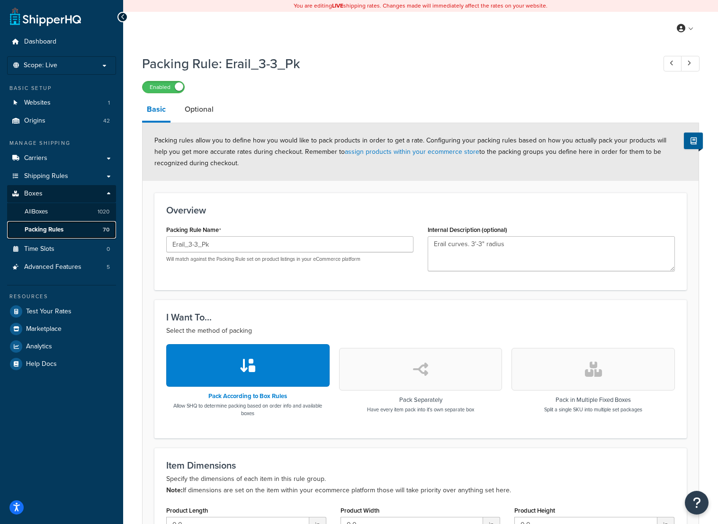
click at [63, 229] on span "Packing Rules" at bounding box center [44, 230] width 39 height 8
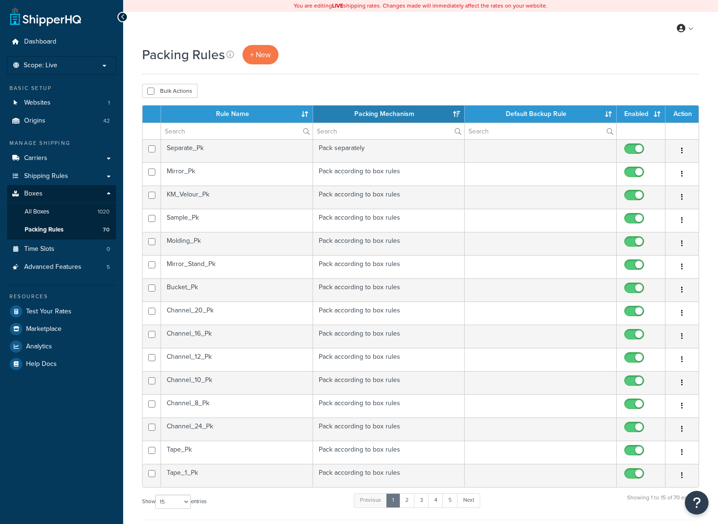
select select "15"
click at [195, 135] on input "text" at bounding box center [237, 131] width 152 height 16
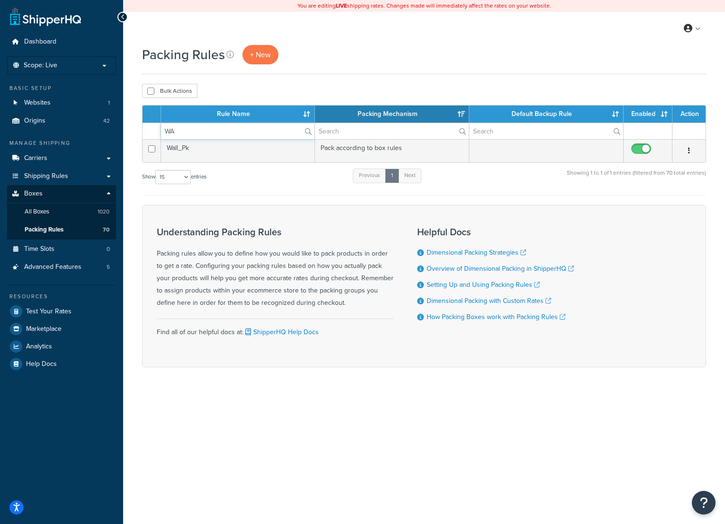
type input "WA"
click at [200, 148] on td "Wall_Pk" at bounding box center [238, 150] width 154 height 23
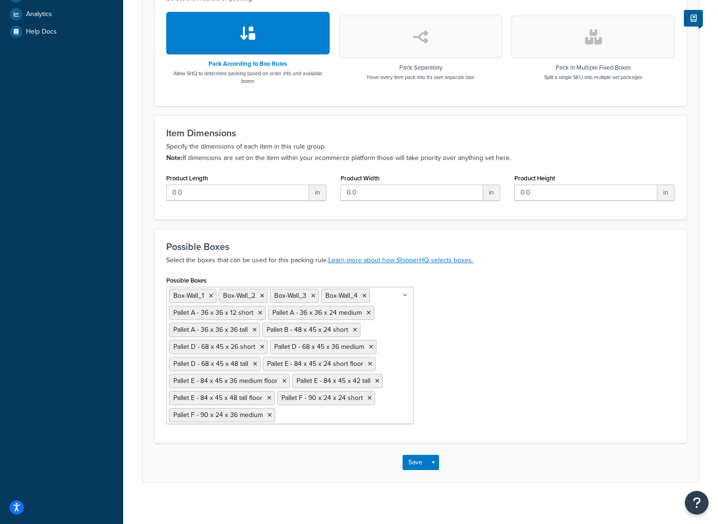
scroll to position [339, 0]
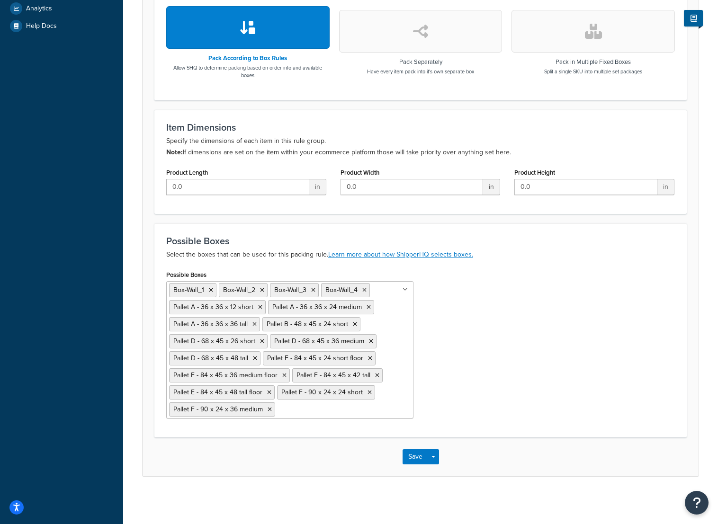
click at [284, 377] on icon at bounding box center [284, 376] width 4 height 6
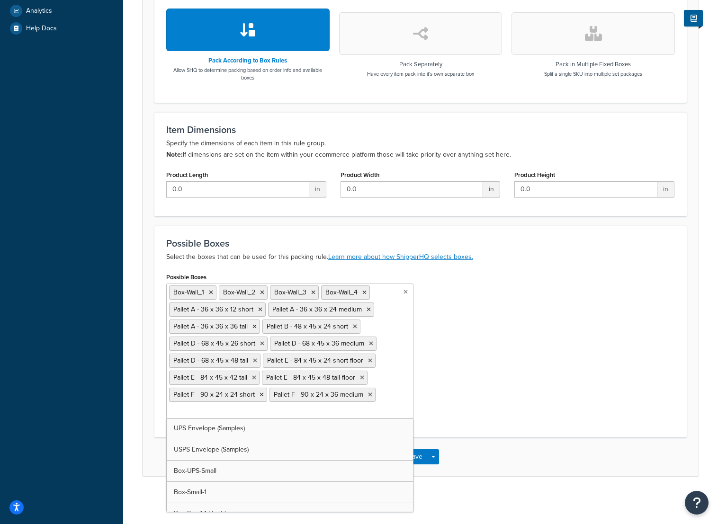
scroll to position [337, 0]
click at [370, 360] on icon at bounding box center [370, 361] width 4 height 6
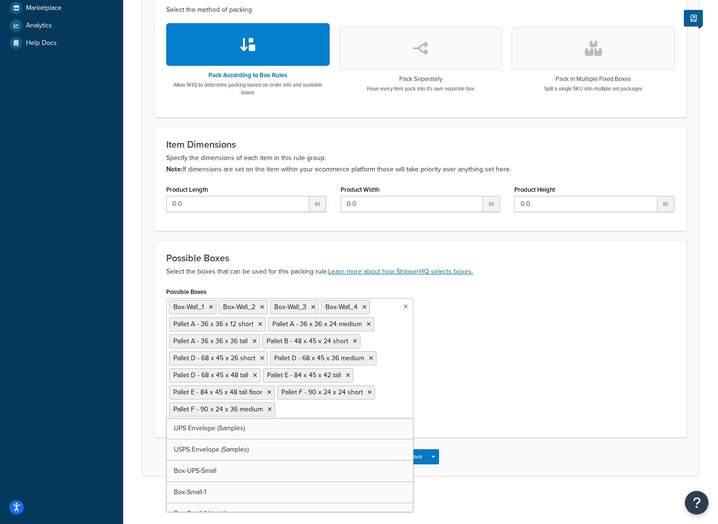
scroll to position [322, 0]
click at [346, 375] on icon at bounding box center [348, 376] width 4 height 6
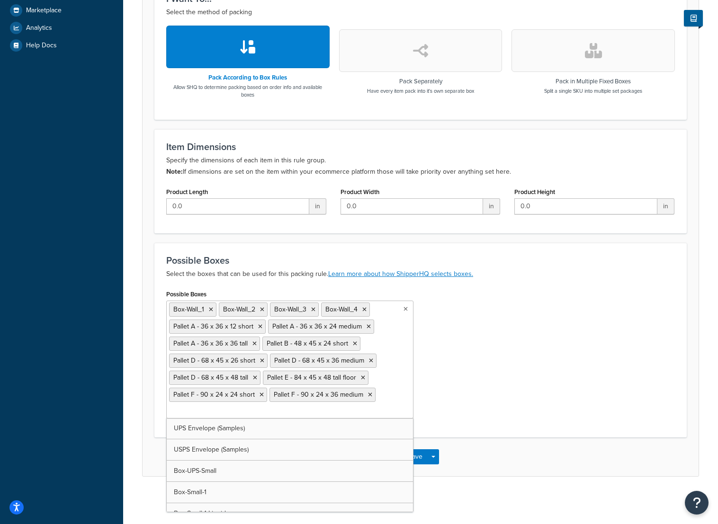
click at [361, 379] on icon at bounding box center [363, 378] width 4 height 6
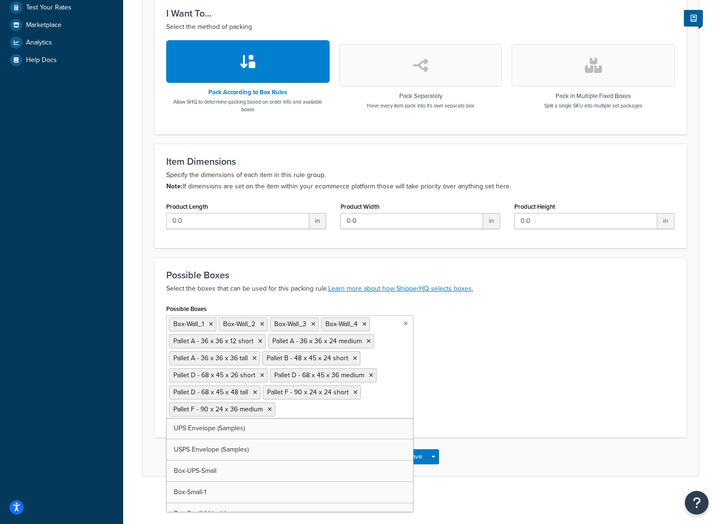
scroll to position [305, 0]
click at [354, 392] on icon at bounding box center [355, 393] width 4 height 6
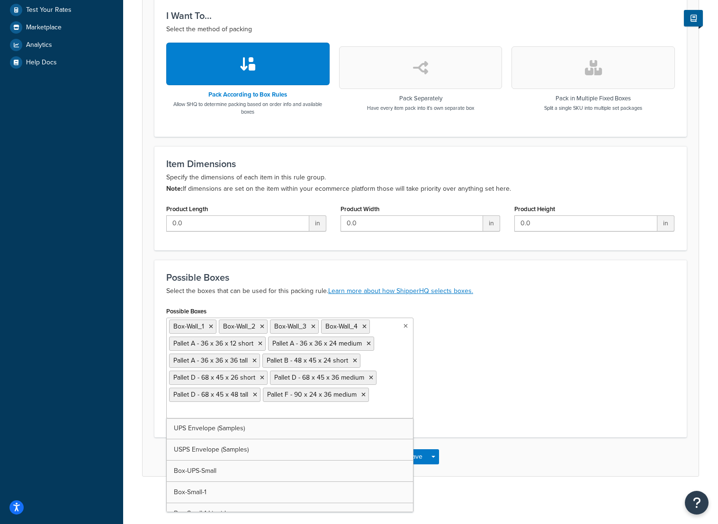
click at [361, 396] on icon at bounding box center [363, 395] width 4 height 6
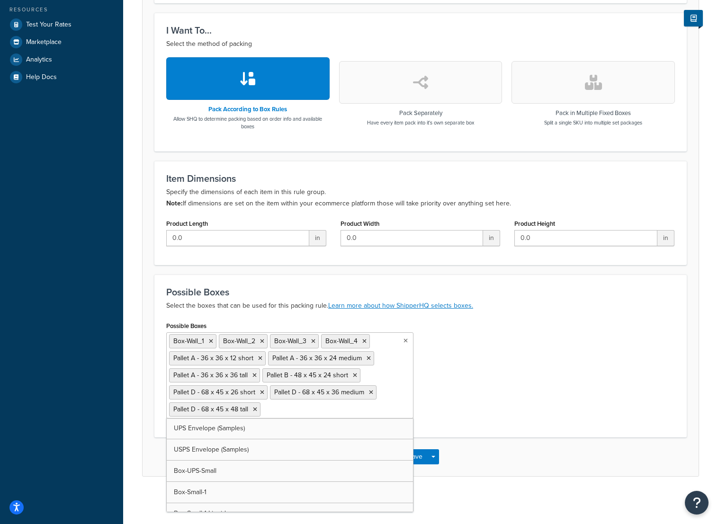
scroll to position [288, 0]
click at [371, 377] on ul "Box-Wall_1 Box-Wall_2 Box-Wall_3 Box-Wall_4 Pallet A - 36 x 36 x 12 short Palle…" at bounding box center [289, 376] width 247 height 86
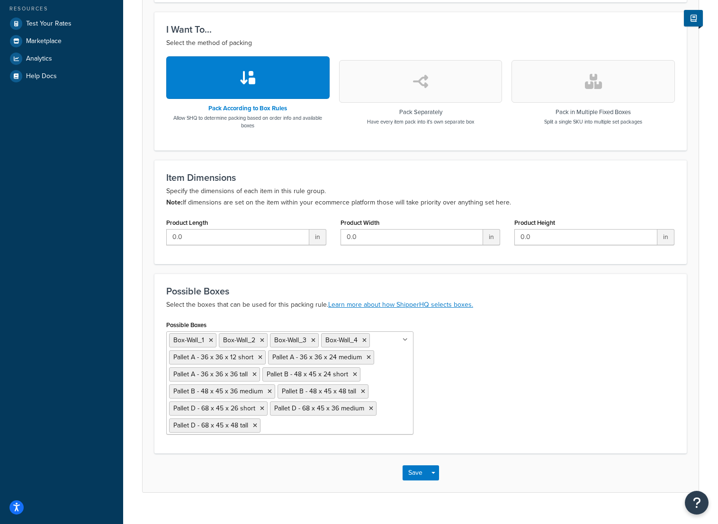
click at [502, 392] on div "Possible Boxes Box-Wall_1 Box-Wall_2 Box-Wall_3 Box-Wall_4 Pallet A - 36 x 36 x…" at bounding box center [420, 380] width 523 height 124
click at [421, 475] on button "Save" at bounding box center [416, 473] width 26 height 15
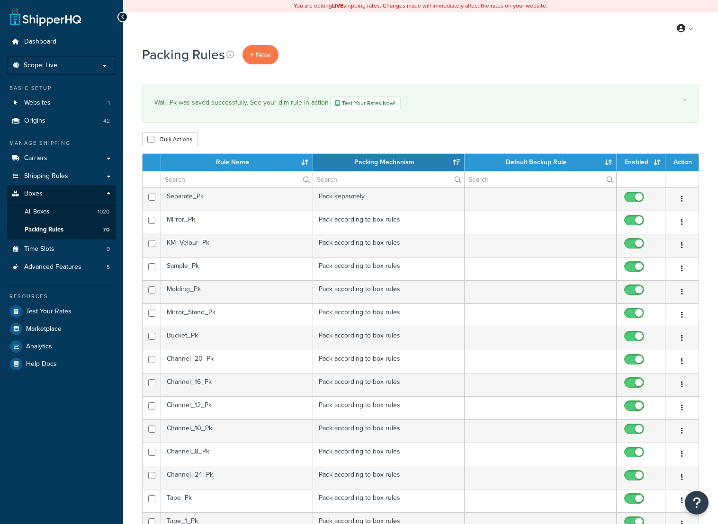
select select "15"
click at [202, 184] on input "text" at bounding box center [237, 179] width 152 height 16
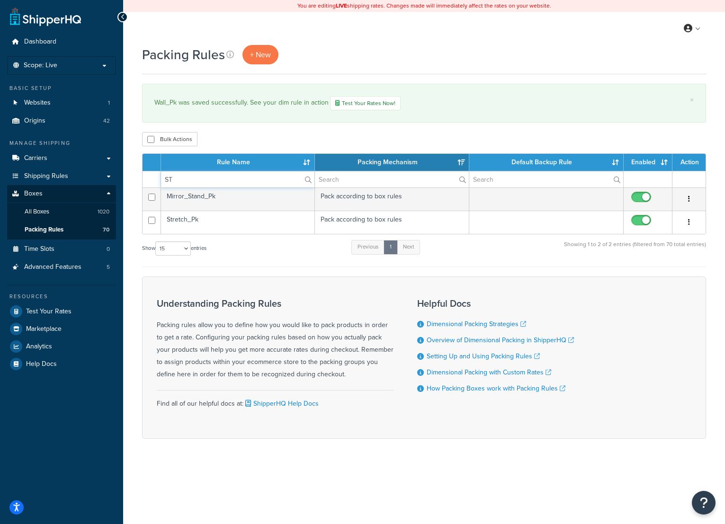
type input "ST"
click at [205, 218] on td "Stretch_Pk" at bounding box center [238, 222] width 154 height 23
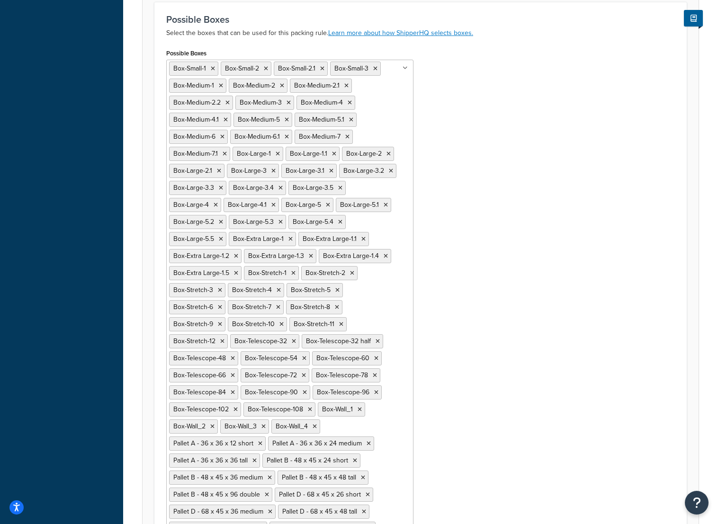
scroll to position [511, 0]
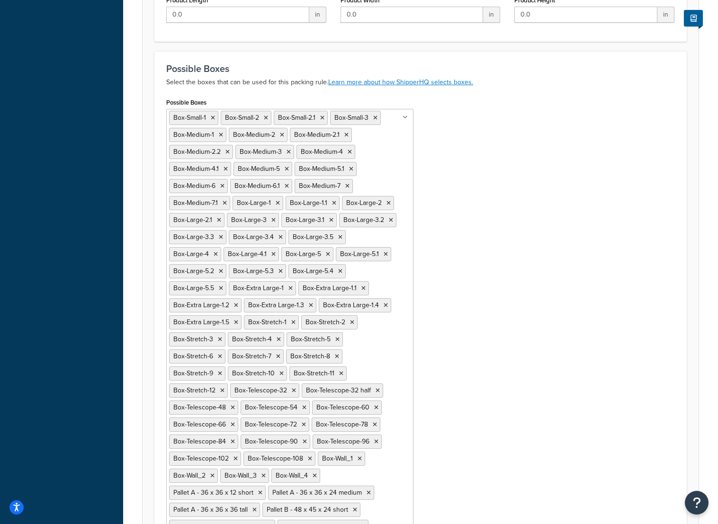
click at [358, 460] on icon at bounding box center [360, 459] width 4 height 6
click at [360, 459] on icon at bounding box center [361, 459] width 4 height 6
click at [359, 458] on icon at bounding box center [361, 459] width 4 height 6
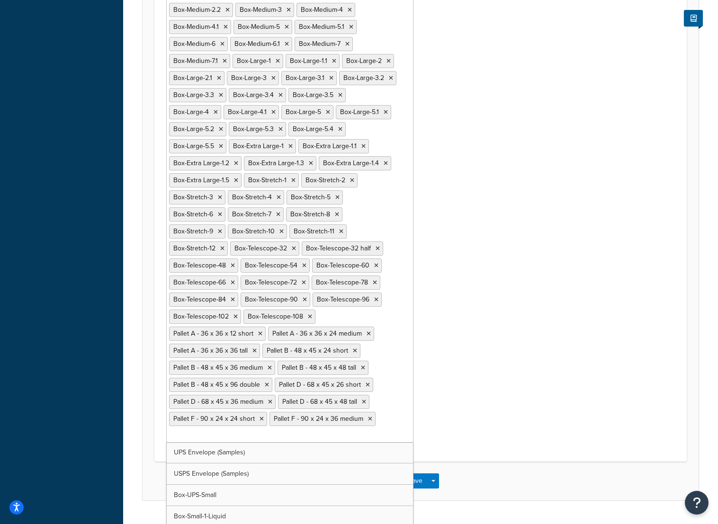
scroll to position [678, 0]
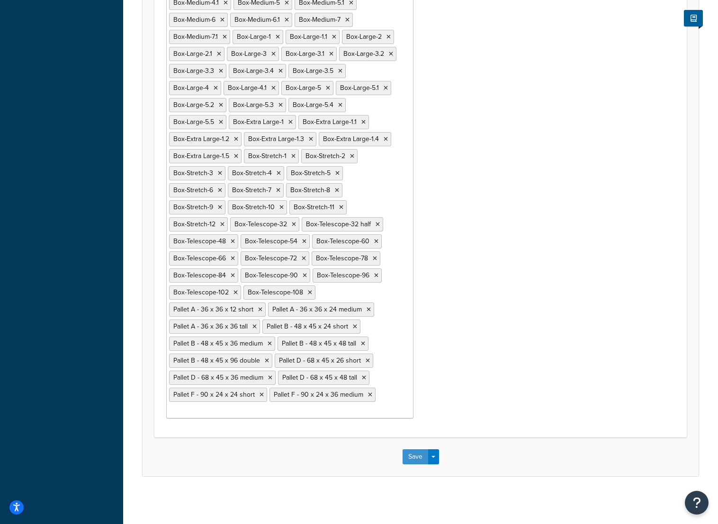
click at [422, 457] on button "Save" at bounding box center [416, 457] width 26 height 15
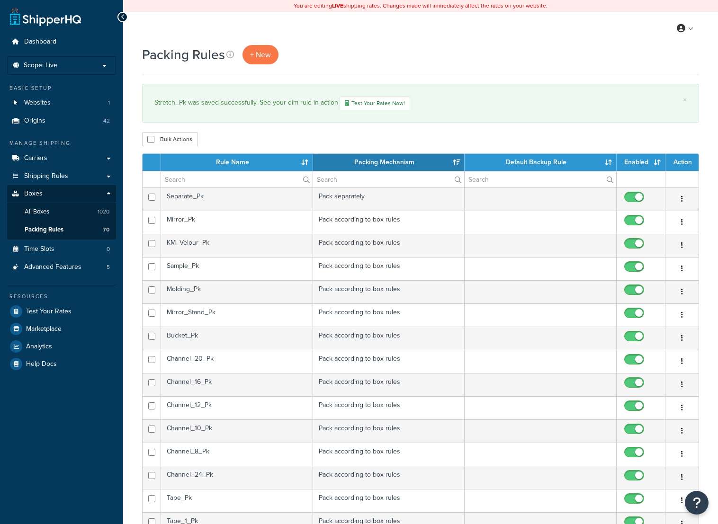
select select "15"
